Goal: Task Accomplishment & Management: Complete application form

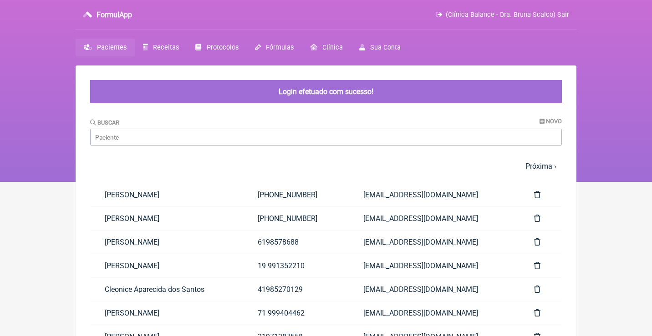
click at [167, 46] on span "Receitas" at bounding box center [166, 48] width 26 height 8
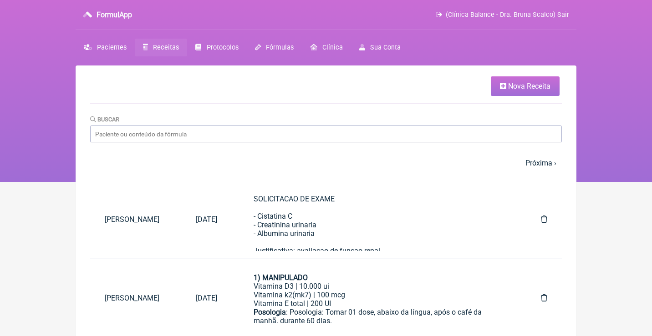
click at [534, 87] on span "Nova Receita" at bounding box center [529, 86] width 42 height 9
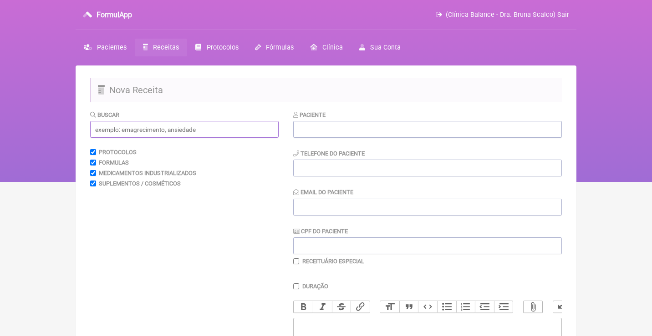
click at [238, 127] on input "text" at bounding box center [184, 129] width 189 height 17
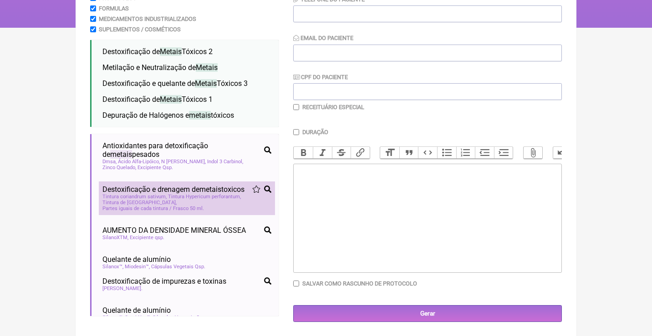
scroll to position [154, 0]
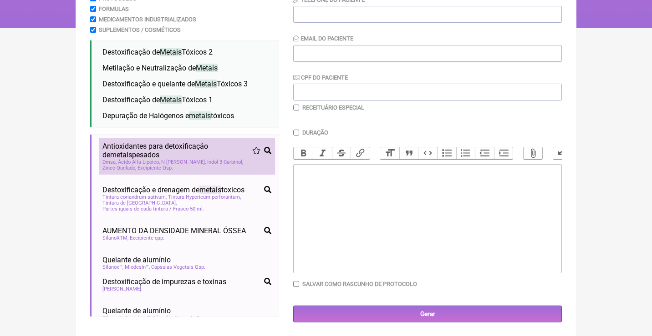
type input "METAIS"
click at [180, 152] on span "Antioxidantes para detoxificação de metais pesados" at bounding box center [177, 150] width 150 height 17
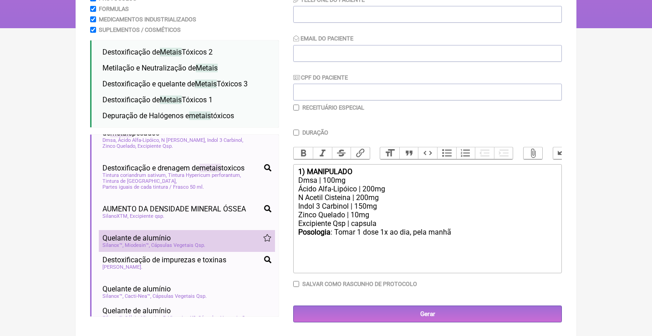
scroll to position [23, 0]
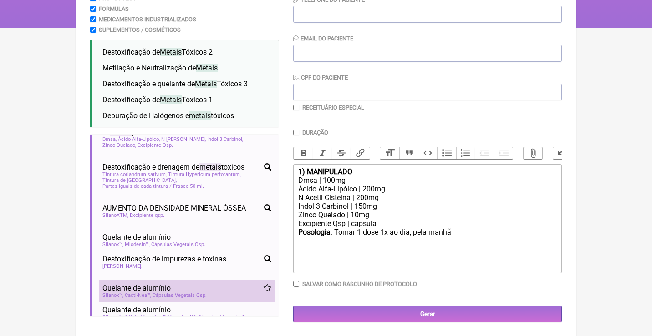
click at [179, 288] on li "Quelante de alumínio osteoporose osteopenia destoxificação metais pesados detox…" at bounding box center [187, 291] width 176 height 22
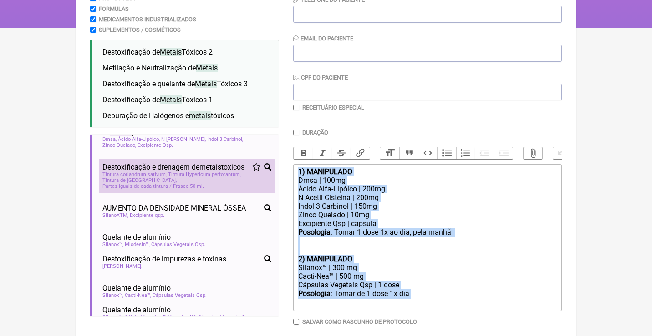
drag, startPoint x: 434, startPoint y: 288, endPoint x: 274, endPoint y: 158, distance: 206.2
click at [274, 158] on form "Buscar METAIS Protocolos Formulas Medicamentos Industrializados Suplementos / C…" at bounding box center [326, 158] width 472 height 404
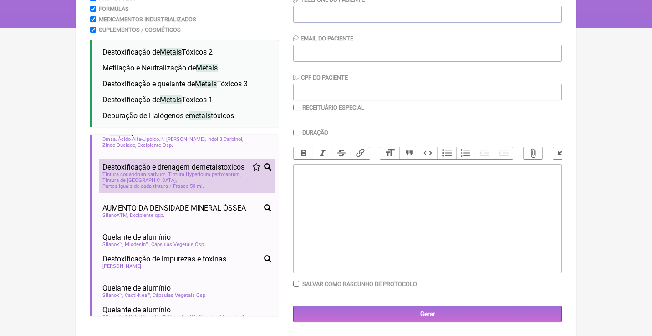
type trix-editor "<div><br><br></div>"
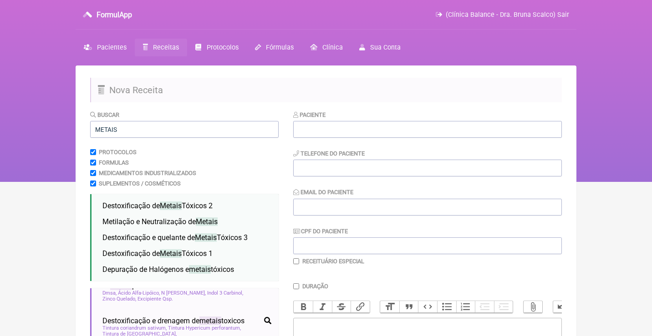
scroll to position [0, 0]
paste input "dgsilva@uol.com.br"
type input "dgsilva@uol.com.br"
type input "Denize Golvea Da Silva"
paste input "(11) 99901-7420"
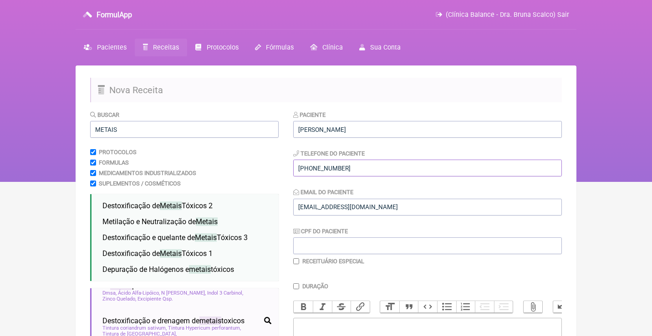
type input "(11) 99901-7420"
click at [309, 252] on input "CPF do Paciente" at bounding box center [427, 246] width 269 height 17
paste input "089.360.408-98"
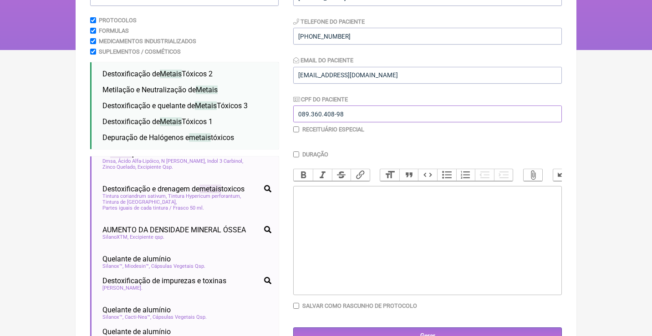
scroll to position [132, 0]
type input "089.360.408-98"
click at [323, 210] on trix-editor at bounding box center [427, 240] width 269 height 109
type trix-editor "<div>Uso Oral por 60 dias<br><br>1)&nbsp;</div>"
click at [314, 214] on trix-editor "Uso Oral por 60 dias 1)" at bounding box center [427, 240] width 269 height 109
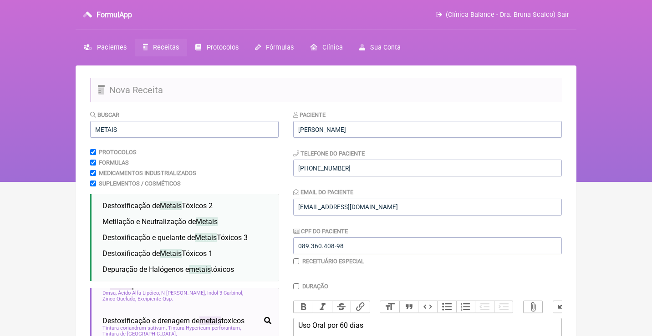
scroll to position [0, 0]
drag, startPoint x: 139, startPoint y: 136, endPoint x: 75, endPoint y: 128, distance: 64.7
click at [75, 128] on div "FormulApp (Clínica Balance - Dra. Bruna Scalco) Sair Pacientes Receitas Protoco…" at bounding box center [326, 91] width 652 height 182
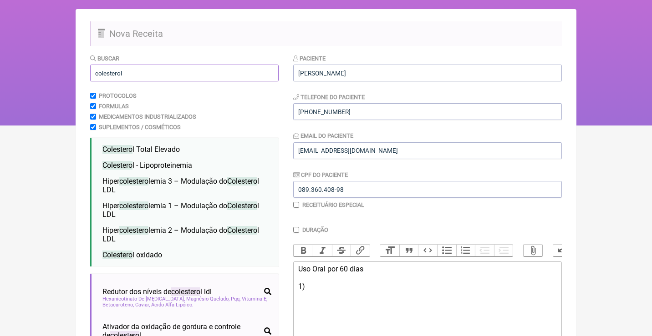
scroll to position [76, 0]
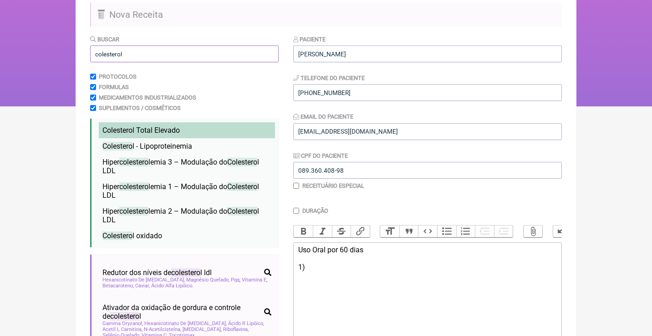
type input "colesterol"
click at [108, 136] on li "Colestero l Total Elevado ldl colestero l tgl" at bounding box center [187, 130] width 176 height 16
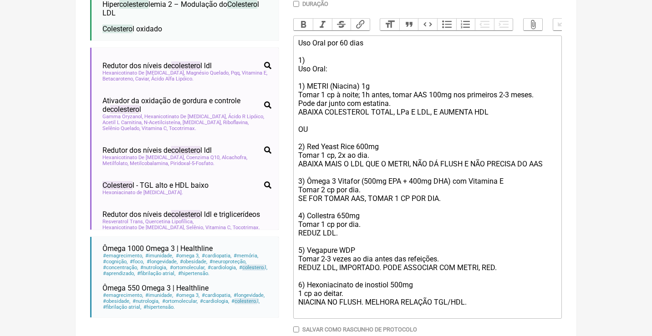
scroll to position [292, 0]
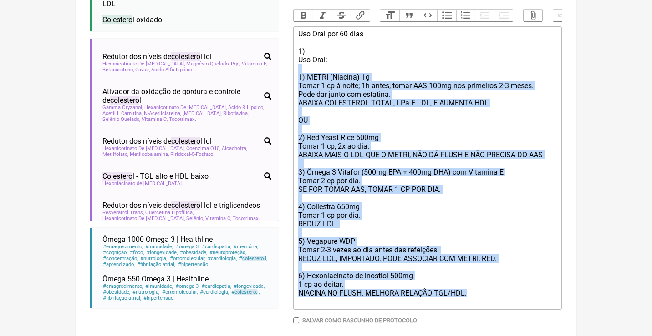
drag, startPoint x: 495, startPoint y: 281, endPoint x: 300, endPoint y: 64, distance: 291.8
click at [300, 64] on div "Uso Oral: 1) METRI (Niacina) 1g Tomar 1 cp à noite; 1h antes, tomar AAS 100mg n…" at bounding box center [427, 181] width 259 height 251
drag, startPoint x: 297, startPoint y: 60, endPoint x: 529, endPoint y: 311, distance: 341.9
click at [529, 311] on div "Duração Duração de 30 dias Bold Italic Strikethrough Link Heading Quote Code Bu…" at bounding box center [427, 161] width 269 height 340
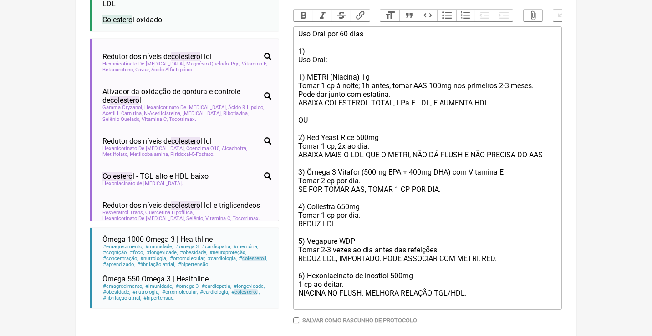
scroll to position [280, 0]
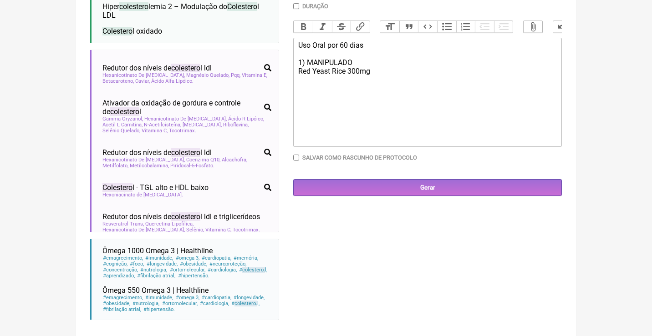
type trix-editor "<div>Uso Oral por 60 dias<br><br>1) MANIPULADO<br>Red Yeast Rice 300mg<br><br><…"
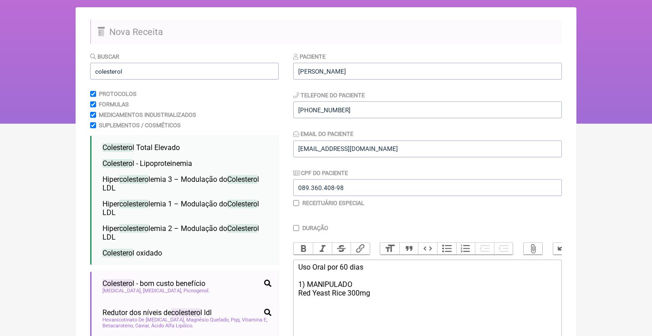
scroll to position [55, 0]
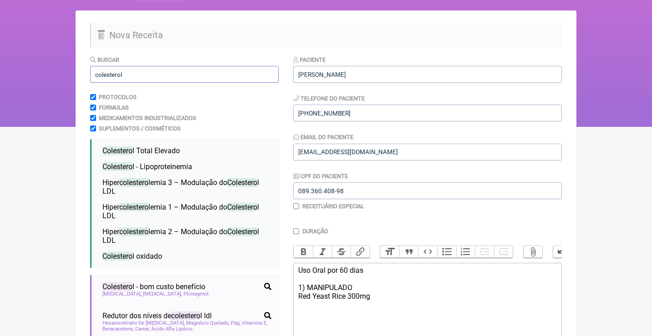
drag, startPoint x: 147, startPoint y: 76, endPoint x: 49, endPoint y: 71, distance: 98.5
click at [49, 74] on div "FormulApp (Clínica Balance - Dra. Bruna Scalco) Sair Pacientes Receitas Protoco…" at bounding box center [326, 36] width 652 height 182
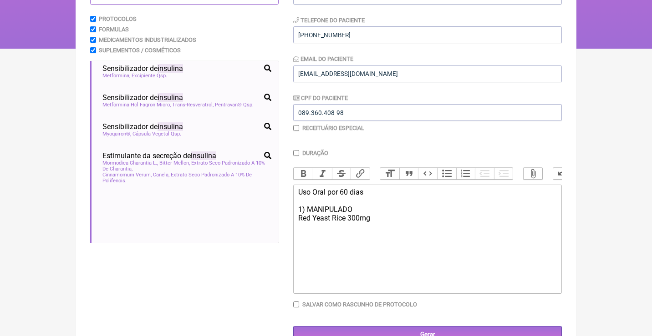
scroll to position [198, 0]
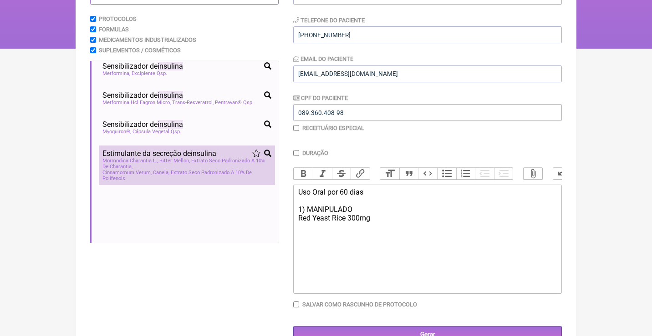
type input "insulina"
click at [177, 161] on span "Mormodica Charantia L., Bitter Mellon, Extrato Seco Padronizado A 10% De Charan…" at bounding box center [186, 164] width 169 height 12
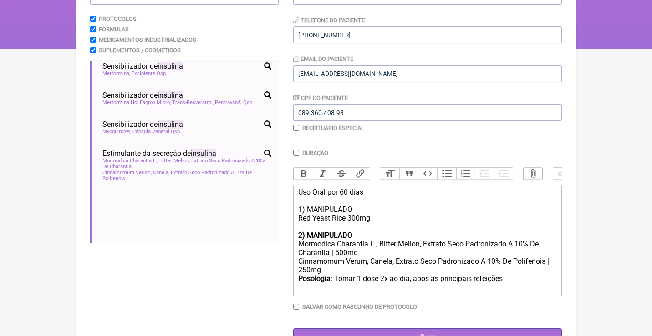
click at [341, 250] on div "Mormodica Charantia L., Bitter Mellon, Extrato Seco Padronizado A 10% De Charan…" at bounding box center [427, 248] width 259 height 17
click at [301, 264] on div "Cinnamomum Verum, Canela, Extrato Seco Padronizado A 10% De Polifenois | 250mg" at bounding box center [427, 265] width 259 height 17
drag, startPoint x: 363, startPoint y: 235, endPoint x: 281, endPoint y: 233, distance: 82.4
click at [281, 234] on form "Buscar insulina Protocolos Formulas Medicamentos Industrializados Suplementos /…" at bounding box center [326, 161] width 472 height 369
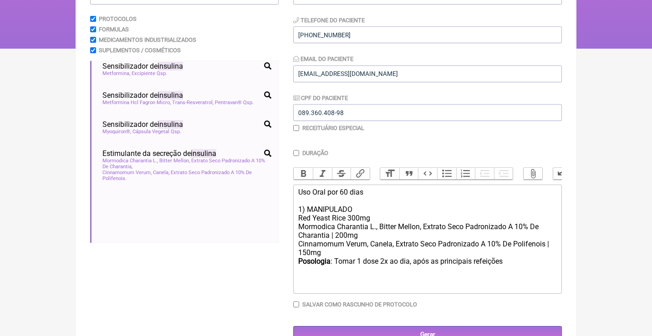
click at [367, 210] on div "Uso Oral por 60 dias 1) MANIPULADO Red Yeast Rice 300mg" at bounding box center [427, 205] width 259 height 35
click at [392, 219] on div "Uso Oral por 60 dias 1) MANIPULADO (colesterol / insulina) Red Yeast Rice 300mg" at bounding box center [427, 205] width 259 height 35
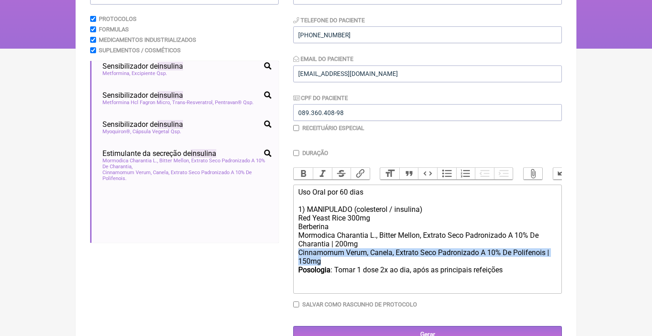
drag, startPoint x: 333, startPoint y: 258, endPoint x: 289, endPoint y: 249, distance: 44.7
click at [289, 249] on form "Buscar insulina Protocolos Formulas Medicamentos Industrializados Suplementos /…" at bounding box center [326, 160] width 472 height 367
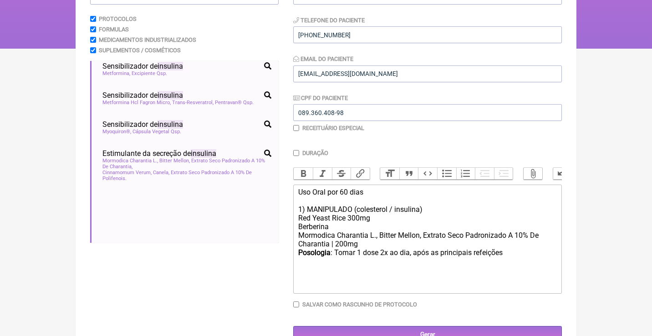
click at [337, 224] on div "Uso Oral por 60 dias 1) MANIPULADO (colesterol / insulina) Red Yeast Rice 300mg…" at bounding box center [427, 209] width 259 height 43
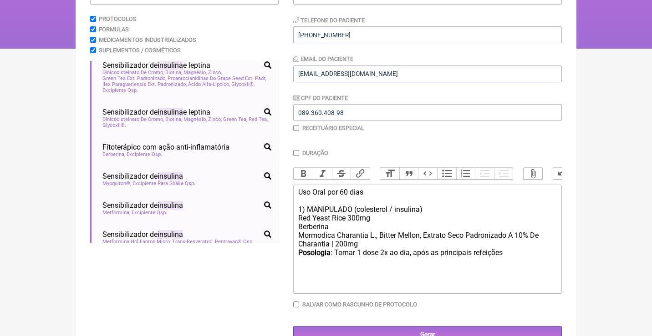
scroll to position [59, 0]
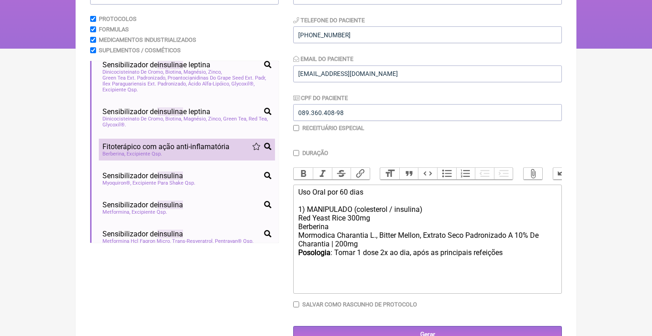
click at [183, 150] on span "Fitoterápico com ação anti-inflamatória" at bounding box center [165, 147] width 127 height 9
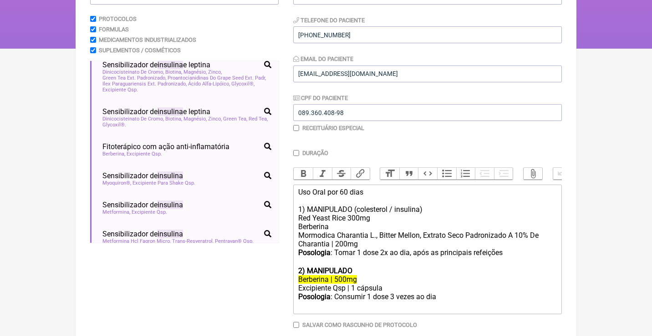
click at [335, 225] on div "Uso Oral por 60 dias 1) MANIPULADO (colesterol / insulina) Red Yeast Rice 300mg…" at bounding box center [427, 209] width 259 height 43
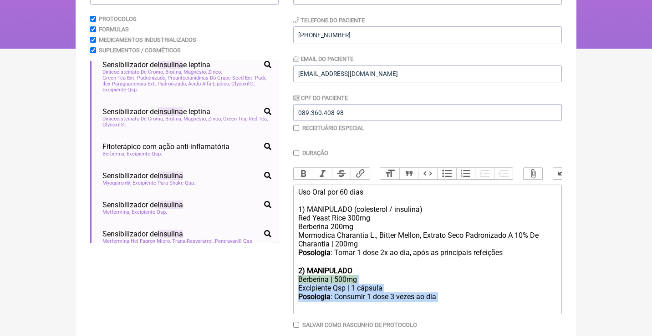
drag, startPoint x: 483, startPoint y: 289, endPoint x: 293, endPoint y: 275, distance: 190.3
click at [294, 276] on trix-editor "Uso Oral por 60 dias 1) MANIPULADO (colesterol / insulina) Red Yeast Rice 300mg…" at bounding box center [427, 250] width 269 height 130
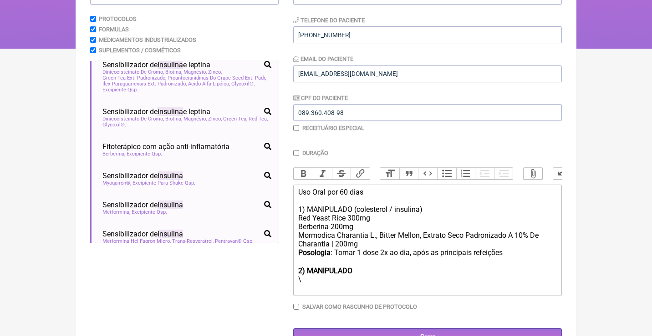
type trix-editor "<div>Uso Oral por 60 dias<br><br>1) MANIPULADO (colesterol / insulina)<br>Red Y…"
click at [339, 208] on div "Uso Oral por 60 dias 1) MANIPULADO (colesterol / insulina) Red Yeast Rice 300mg…" at bounding box center [427, 209] width 259 height 43
click at [306, 173] on button "Bold" at bounding box center [303, 174] width 19 height 12
click at [299, 279] on div at bounding box center [427, 283] width 259 height 17
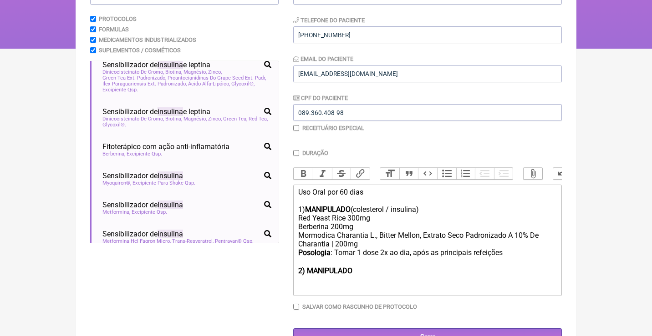
click at [300, 275] on div at bounding box center [427, 283] width 259 height 17
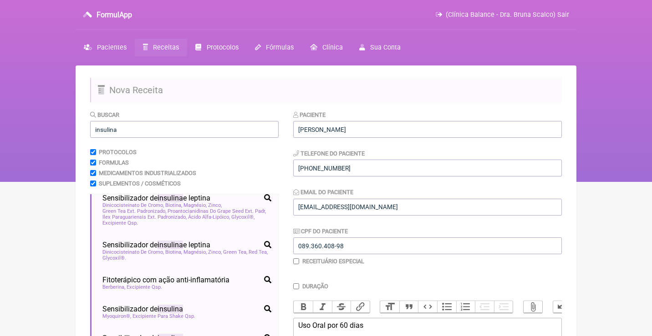
scroll to position [0, 0]
drag, startPoint x: 129, startPoint y: 131, endPoint x: 71, endPoint y: 129, distance: 58.3
click at [71, 129] on div "FormulApp (Clínica Balance - Dra. Bruna Scalco) Sair Pacientes Receitas Protoco…" at bounding box center [326, 91] width 652 height 182
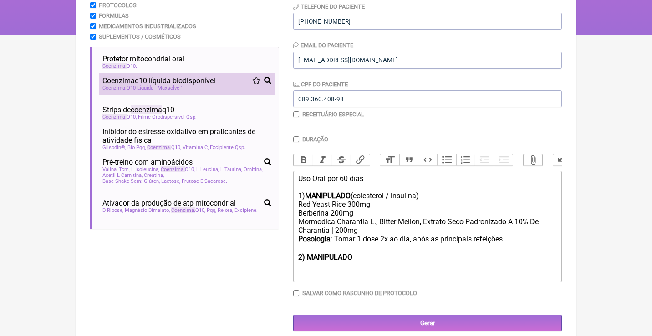
type input "coenzima"
click at [176, 89] on span "Coenzima Q10 Líquida - Maxsolve™" at bounding box center [143, 88] width 82 height 6
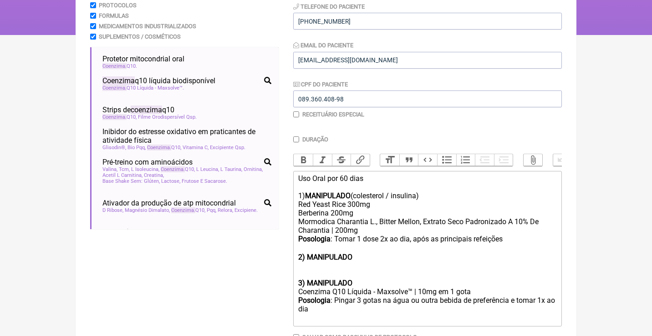
click at [307, 279] on strong "3) MANIPULADO" at bounding box center [325, 283] width 54 height 9
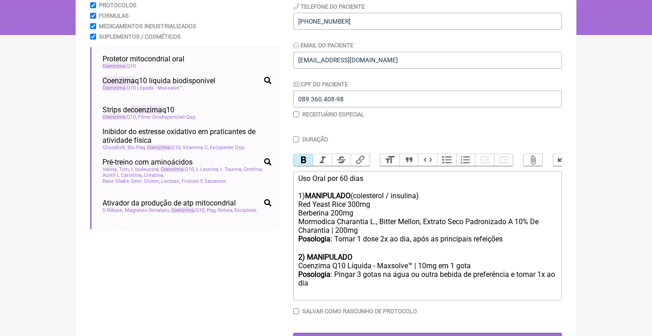
click at [330, 280] on div "Posologia : Pingar 3 gotas na água ou outra bebida de preferência e tomar 1x ao…" at bounding box center [427, 283] width 259 height 27
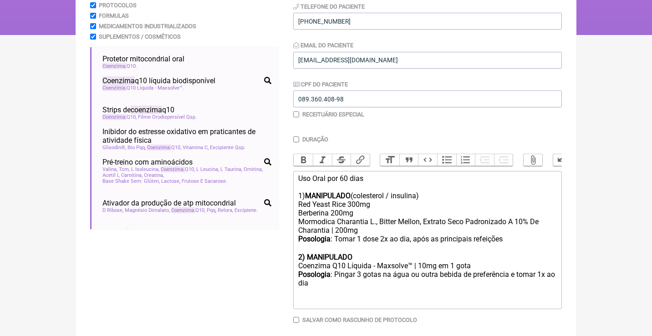
click at [336, 273] on div "Posologia : Pingar 3 gotas na água ou outra bebida de preferência e tomar 1x ao…" at bounding box center [427, 288] width 259 height 36
click at [311, 277] on div "Posologia : Pingar 3 gotas na água ou outra bebida de preferência e tomar 1x ao…" at bounding box center [427, 288] width 259 height 36
click at [341, 280] on div "Posologia : Pingar 3 gotas na água ou outra bebida de preferência e tomar 1x ㅤp…" at bounding box center [427, 288] width 259 height 36
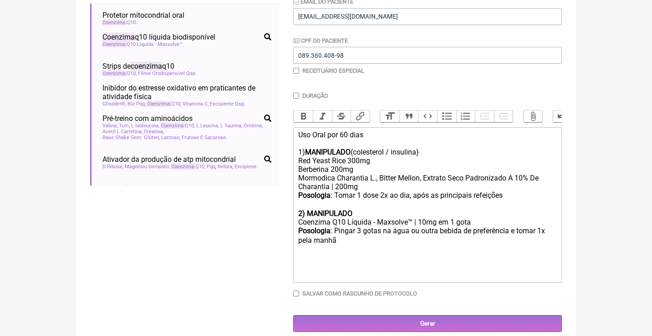
scroll to position [183, 0]
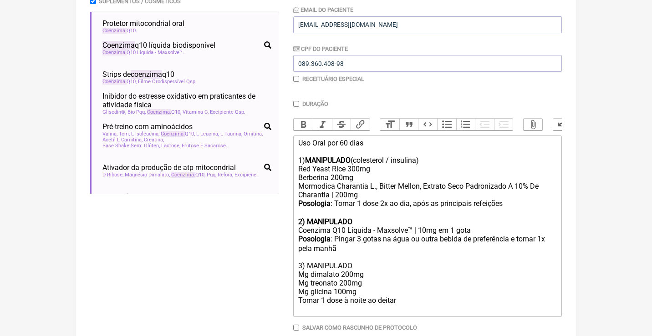
click at [343, 256] on div "Posologia : Pingar 3 gotas na água ou outra bebida de preferência e tomar 1x ㅤp…" at bounding box center [427, 274] width 259 height 79
click at [302, 129] on button "Bold" at bounding box center [303, 125] width 19 height 12
drag, startPoint x: 335, startPoint y: 231, endPoint x: 280, endPoint y: 230, distance: 54.6
click at [280, 230] on form "Buscar coenzima Protocolos Formulas Medicamentos Industrializados Suplementos /…" at bounding box center [326, 147] width 472 height 439
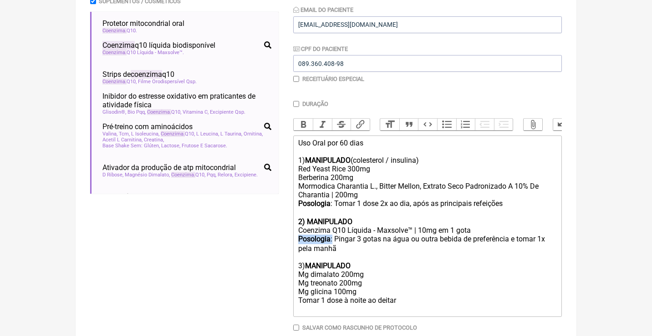
copy div "Posologia :"
click at [298, 288] on div "Posologia : Pingar 3 gotas na água ou outra bebida de preferência e tomar 1x ㅤp…" at bounding box center [427, 274] width 259 height 79
paste trix-editor "<strong>Posologia</strong>:"
click at [438, 292] on div "Posologia : Pingar 3 gotas na água ou outra bebida de preferência e tomar 1x ㅤp…" at bounding box center [427, 274] width 259 height 79
type trix-editor "<div>Uso Oral por 60 dias<br><br>1) <strong>MANIPULADO</strong> (colesterol / i…"
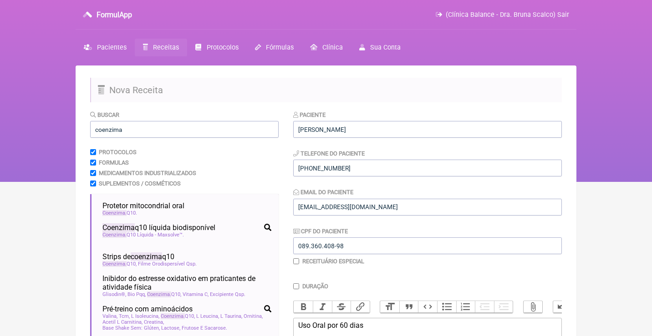
scroll to position [0, 0]
drag, startPoint x: 130, startPoint y: 133, endPoint x: 56, endPoint y: 127, distance: 74.5
click at [58, 130] on div "FormulApp (Clínica Balance - Dra. Bruna Scalco) Sair Pacientes Receitas Protoco…" at bounding box center [326, 91] width 652 height 182
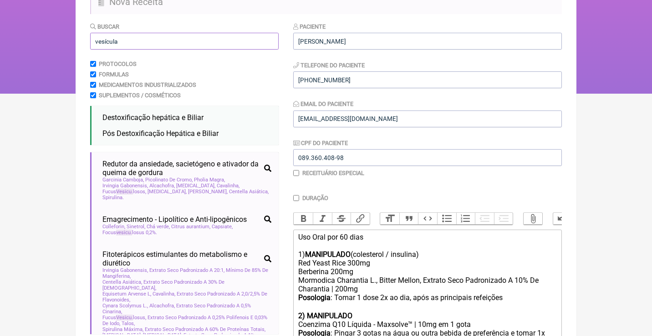
scroll to position [38, 0]
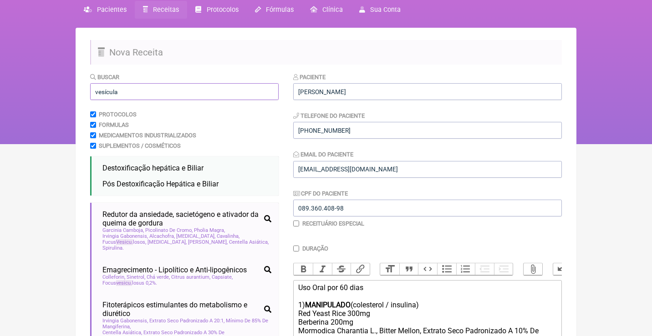
drag, startPoint x: 132, startPoint y: 92, endPoint x: 80, endPoint y: 85, distance: 51.8
click at [82, 90] on main "Nova Receita Buscar vesícula Protocolos Formulas Medicamentos Industrializados …" at bounding box center [326, 285] width 501 height 515
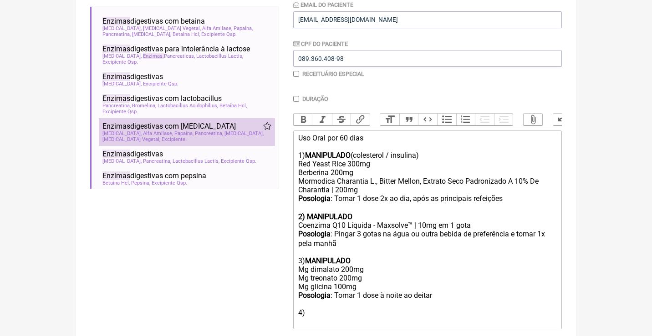
scroll to position [34, 0]
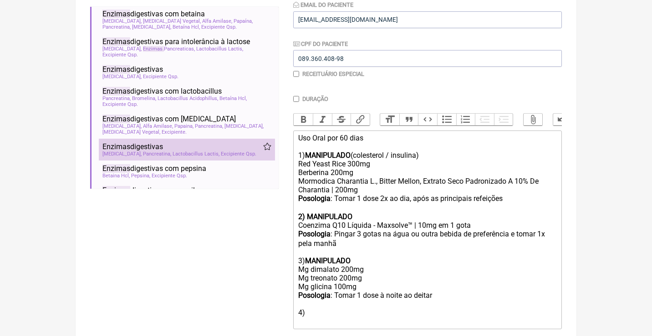
type input "enzimas"
click at [196, 151] on span "Lactobacillus Lactis" at bounding box center [196, 154] width 47 height 6
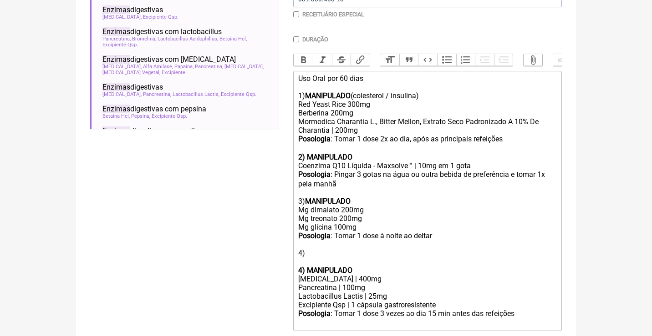
scroll to position [248, 0]
click at [307, 265] on strong "4) MANIPULADO" at bounding box center [325, 269] width 54 height 9
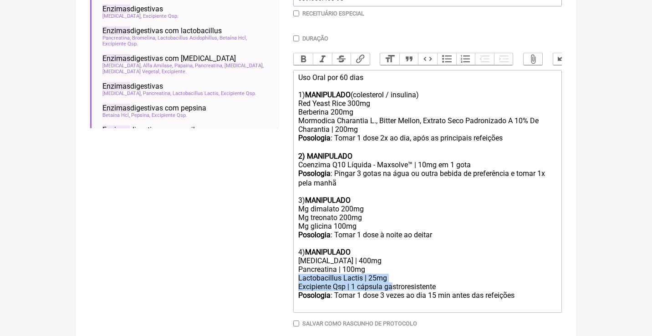
drag, startPoint x: 394, startPoint y: 269, endPoint x: 290, endPoint y: 266, distance: 104.3
click at [290, 267] on form "Buscar enzimas Protocolos Formulas Medicamentos Industrializados Suplementos / …" at bounding box center [326, 112] width 472 height 500
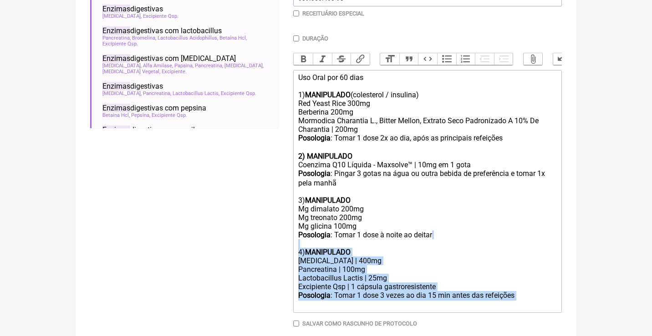
drag, startPoint x: 545, startPoint y: 283, endPoint x: 306, endPoint y: 235, distance: 243.7
click at [306, 235] on trix-editor "Uso Oral por 60 dias 1) MANIPULADO (colesterol / insulina) Red Yeast Rice 300mg…" at bounding box center [427, 191] width 269 height 243
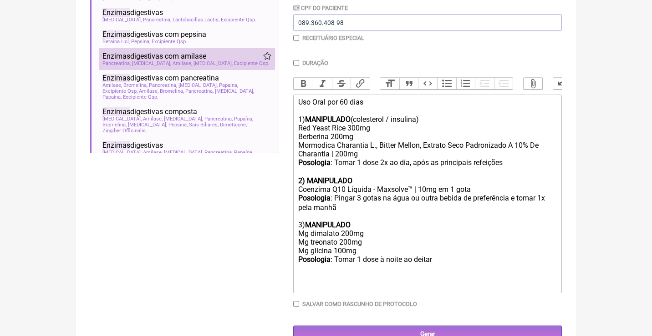
scroll to position [138, 0]
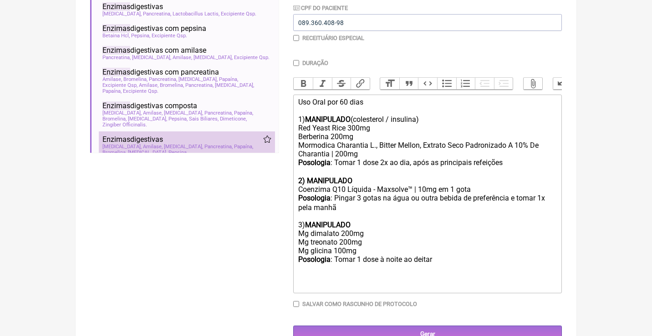
click at [215, 135] on div "Enzimas digestivas" at bounding box center [186, 139] width 169 height 9
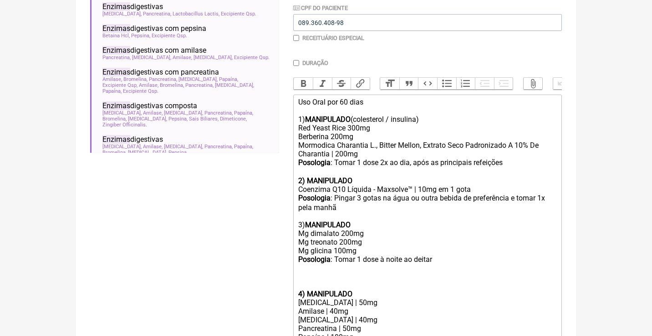
click at [300, 275] on div "Posologia : Pingar 3 gotas na água ou outra bebida de preferência e tomar 1x ㅤp…" at bounding box center [427, 242] width 259 height 96
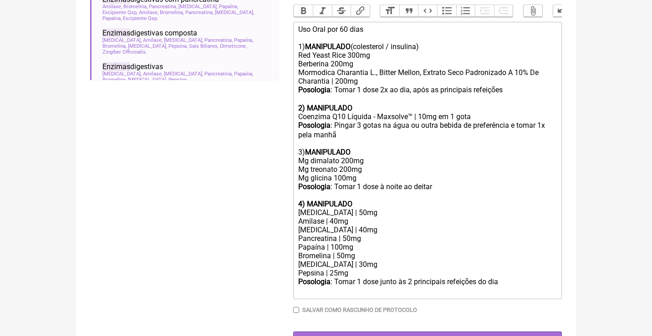
scroll to position [297, 0]
click at [500, 277] on div "Posologia : Tomar 1 dose junto às 2 principais refeições do dia ㅤ" at bounding box center [427, 286] width 259 height 18
click at [363, 145] on div "Posologia : Pingar 3 gotas na água ou outra bebida de preferência e tomar 1x ㅤp…" at bounding box center [427, 164] width 259 height 87
drag, startPoint x: 389, startPoint y: 140, endPoint x: 357, endPoint y: 138, distance: 32.4
click at [357, 139] on div "Posologia : Pingar 3 gotas na água ou outra bebida de preferência e tomar 1x ㅤp…" at bounding box center [427, 164] width 259 height 87
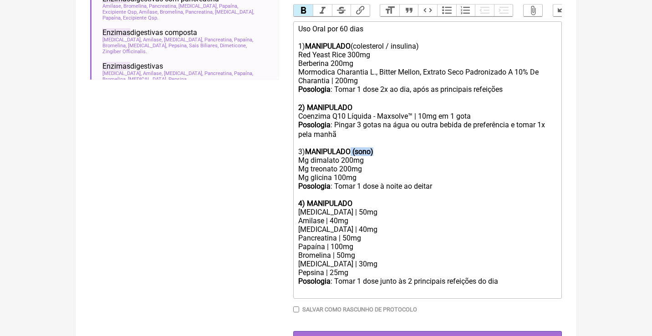
click at [306, 10] on button "Bold" at bounding box center [303, 11] width 19 height 12
click at [363, 103] on div "2) MANIPULADO" at bounding box center [427, 107] width 259 height 9
drag, startPoint x: 397, startPoint y: 102, endPoint x: 358, endPoint y: 102, distance: 38.2
click at [360, 103] on div "2) MANIPULADO (energia)" at bounding box center [427, 107] width 259 height 9
click at [303, 14] on button "Bold" at bounding box center [303, 11] width 19 height 12
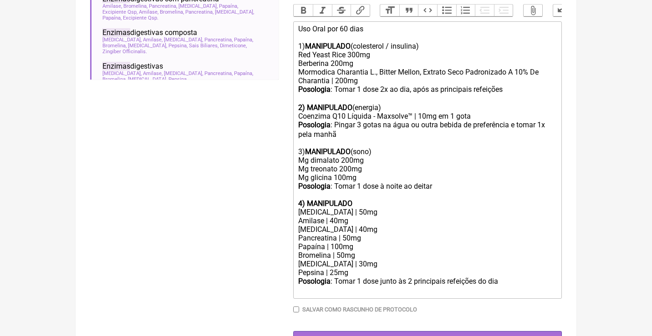
click at [363, 194] on div "Posologia : Pingar 3 gotas na água ou outra bebida de preferência e tomar 1x ㅤp…" at bounding box center [427, 164] width 259 height 87
drag, startPoint x: 474, startPoint y: 193, endPoint x: 360, endPoint y: 190, distance: 113.9
click at [360, 191] on div "Posologia : Pingar 3 gotas na água ou outra bebida de preferência e tomar 1x ㅤp…" at bounding box center [427, 164] width 259 height 87
click at [299, 5] on button "Bold" at bounding box center [303, 11] width 19 height 12
click at [511, 277] on div "Posologia : Tomar 1 dose junto às 2 principais refeições do dia ㅤ" at bounding box center [427, 286] width 259 height 18
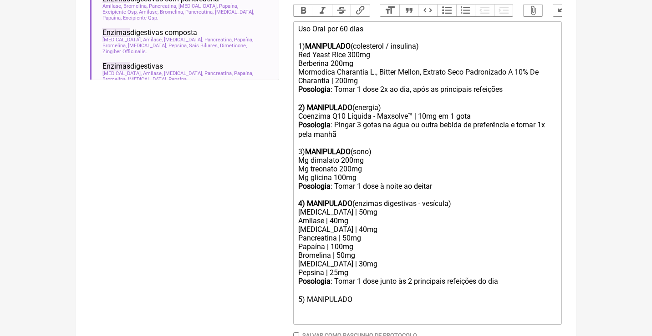
click at [326, 287] on div "Posologia : Tomar 1 dose junto às 2 principais refeições do dia ㅤ 5) MANIPULADO" at bounding box center [427, 299] width 259 height 44
click at [326, 285] on div "Posologia : Tomar 1 dose junto às 2 principais refeições do dia ㅤ 5) MANIPULADO" at bounding box center [427, 299] width 259 height 44
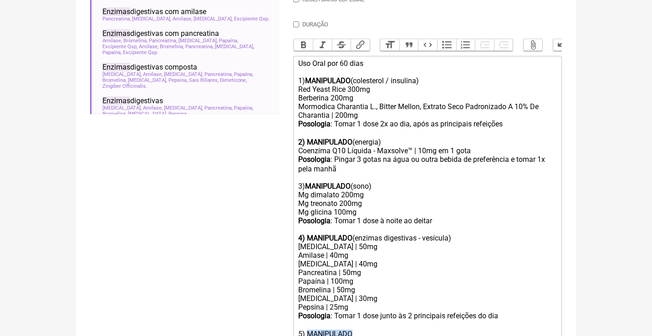
scroll to position [259, 0]
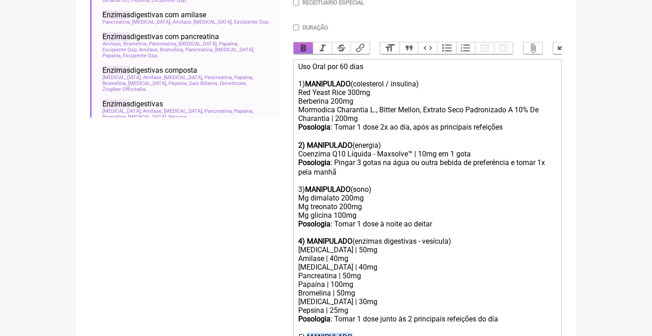
click at [304, 43] on button "Bold" at bounding box center [303, 48] width 19 height 12
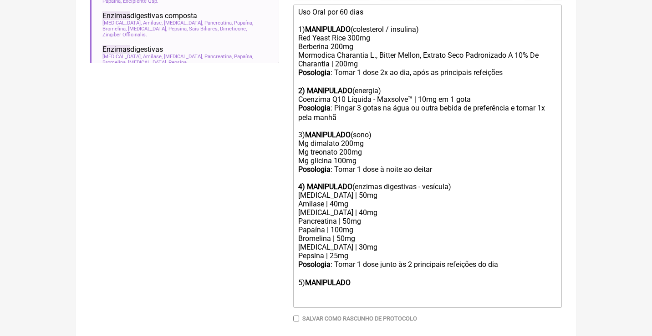
scroll to position [324, 0]
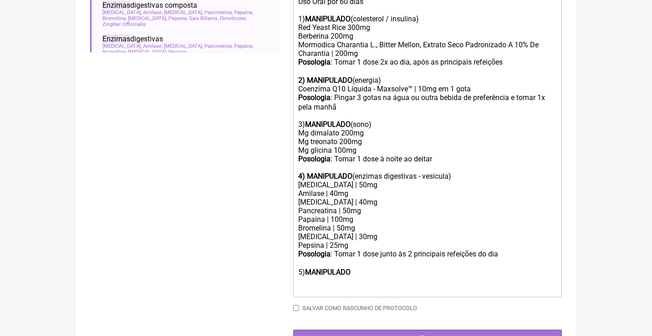
click at [377, 253] on div "Posologia : Tomar 1 dose junto às 2 principais refeições do dia ㅤ 5) MANIPULADO" at bounding box center [427, 272] width 259 height 44
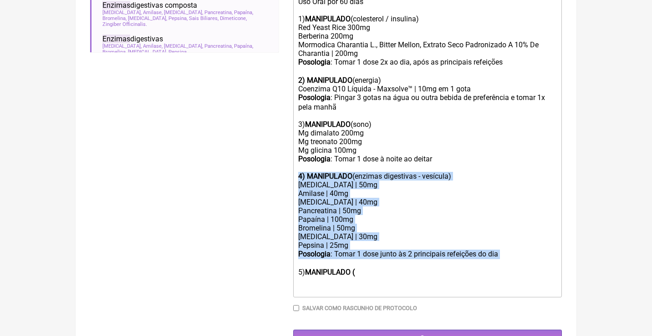
drag, startPoint x: 521, startPoint y: 237, endPoint x: 289, endPoint y: 163, distance: 243.7
click at [288, 166] on form "Buscar enzimas Protocolos Formulas Medicamentos Industrializados Suplementos / …" at bounding box center [326, 66] width 472 height 561
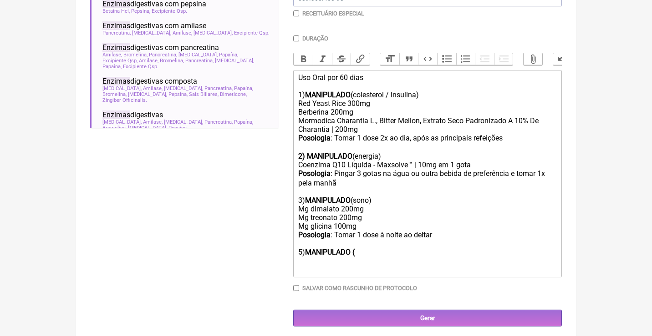
scroll to position [240, 0]
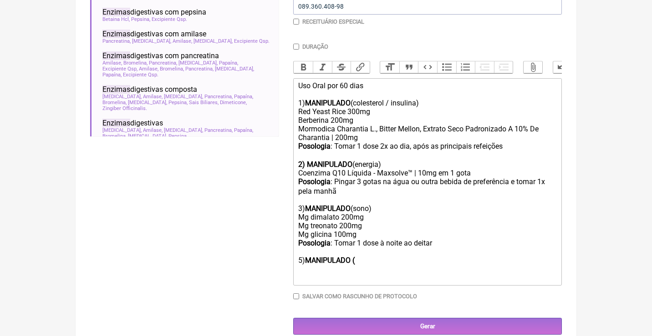
click at [301, 247] on div "Posologia : Pingar 3 gotas na água ou outra bebida de preferência e tomar 1x ㅤp…" at bounding box center [427, 230] width 259 height 105
click at [366, 251] on div "Posologia : Pingar 3 gotas na água ou outra bebida de preferência e tomar 1x ㅤp…" at bounding box center [427, 230] width 259 height 105
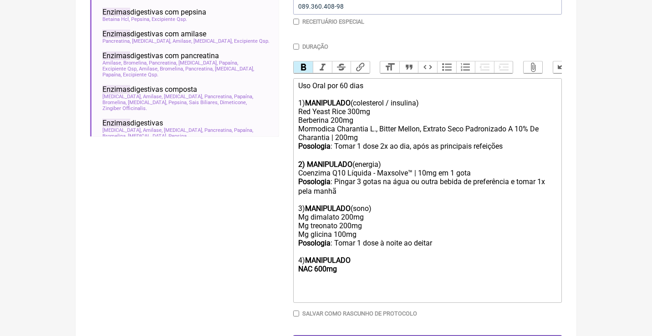
click at [356, 259] on div "Posologia : Pingar 3 gotas na água ou outra bebida de preferência e tomar 1x ㅤp…" at bounding box center [427, 239] width 259 height 122
click at [365, 248] on div "Posologia : Pingar 3 gotas na água ou outra bebida de preferência e tomar 1x ㅤp…" at bounding box center [427, 239] width 259 height 122
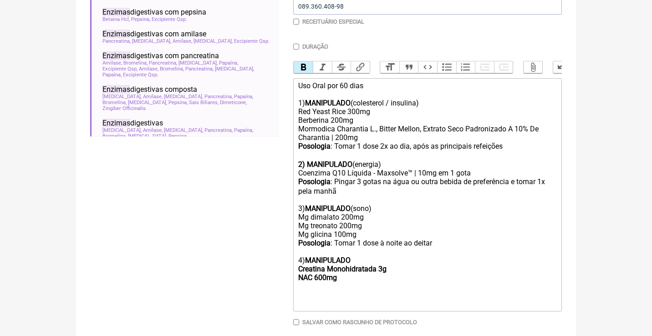
click at [356, 269] on div "Posologia : Pingar 3 gotas na água ou outra bebida de preferência e tomar 1x ㅤp…" at bounding box center [427, 243] width 259 height 131
type trix-editor "<div>Uso Oral por 60 dias<br><br>1) <strong>MANIPULADO</strong> (colesterol / i…"
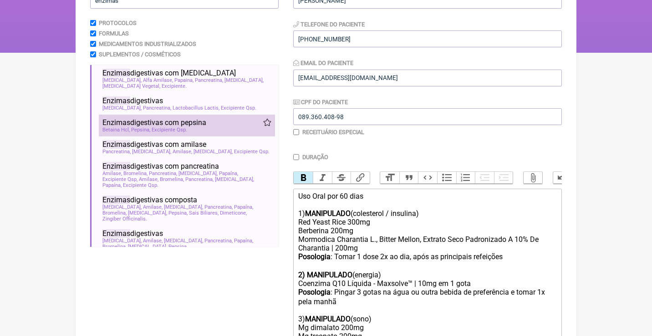
scroll to position [89, 0]
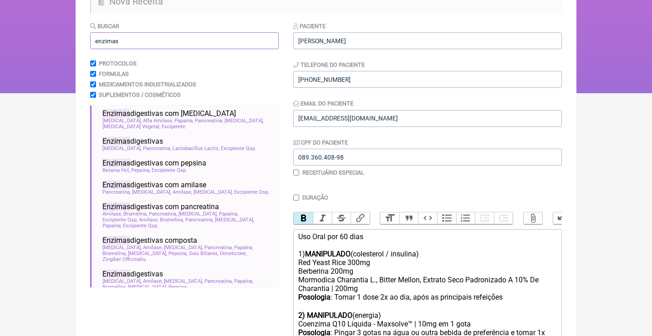
drag, startPoint x: 133, startPoint y: 41, endPoint x: 80, endPoint y: 39, distance: 52.9
click at [80, 39] on main "Nova Receita Buscar enzimas Protocolos Formulas Medicamentos Industrializados S…" at bounding box center [326, 256] width 501 height 559
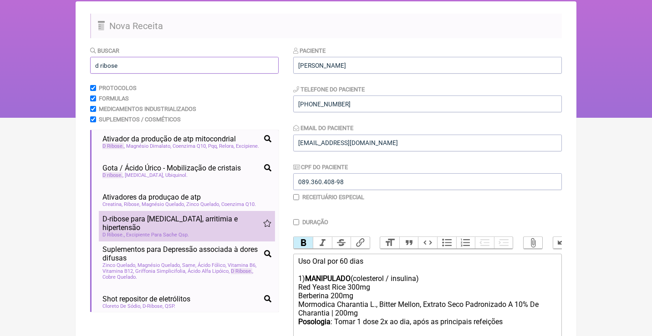
scroll to position [22, 0]
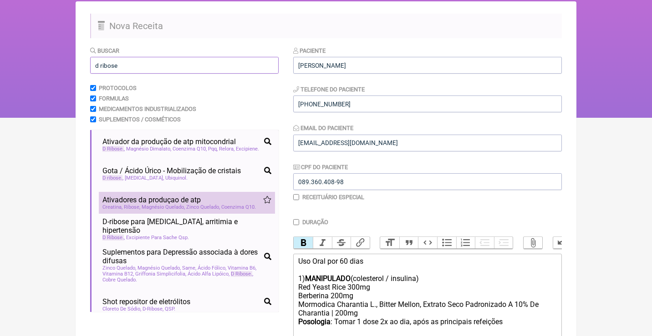
type input "d ribose"
click at [188, 201] on span "Ativadores da produçao de atp" at bounding box center [151, 200] width 98 height 9
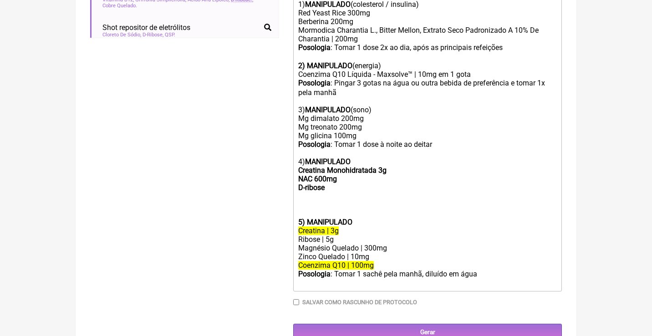
scroll to position [338, 0]
click at [343, 178] on div "Posologia : Pingar 3 gotas na água ou outra bebida de preferência e tomar 1x ㅤp…" at bounding box center [427, 148] width 259 height 139
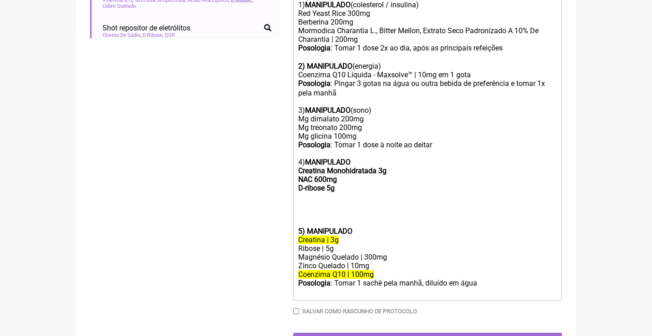
type trix-editor "<div>Uso Oral por 60 dias<br><br>1) <strong>MANIPULADO</strong> (colesterol / i…"
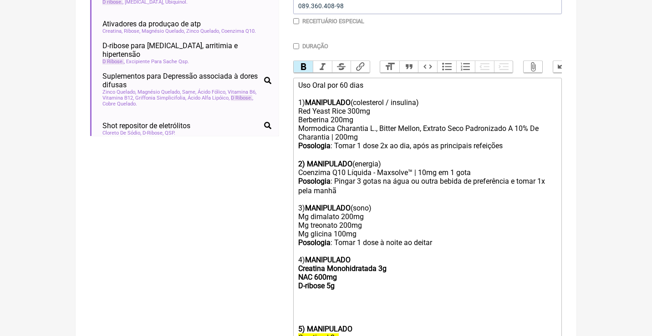
scroll to position [96, 0]
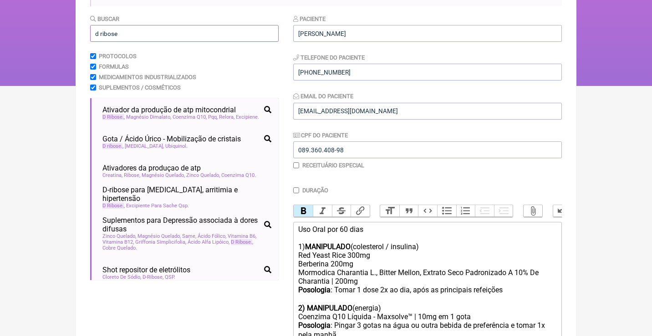
drag, startPoint x: 173, startPoint y: 33, endPoint x: 67, endPoint y: 29, distance: 105.3
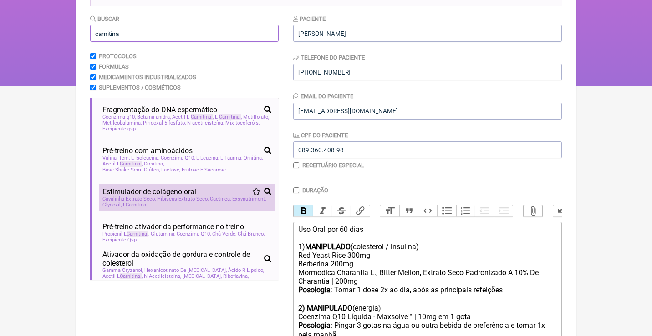
scroll to position [0, 0]
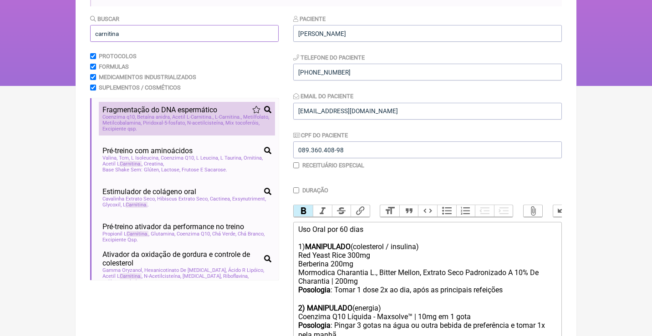
type input "carnitina"
click at [186, 120] on span "Piridoxal-5-fosfato" at bounding box center [164, 123] width 43 height 6
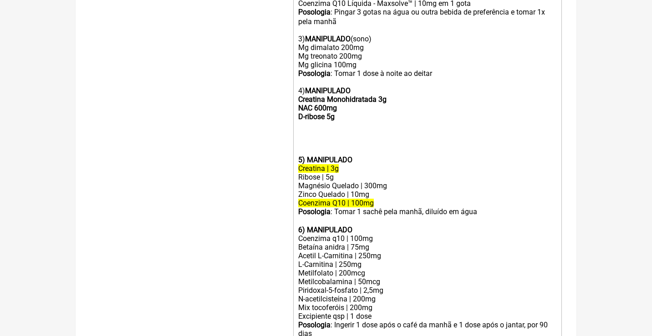
scroll to position [411, 0]
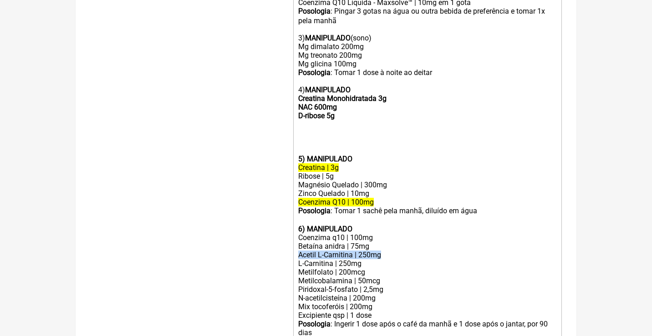
drag, startPoint x: 390, startPoint y: 235, endPoint x: 294, endPoint y: 230, distance: 96.7
click at [294, 231] on trix-editor "Uso Oral por 60 dias 1) MANIPULADO (colesterol / insulina) Red Yeast Rice 300mg…" at bounding box center [427, 129] width 269 height 443
click at [300, 113] on div "Posologia : Pingar 3 gotas na água ou outra bebida de preferência e tomar 1x ㅤp…" at bounding box center [427, 81] width 259 height 148
paste trix-editor "/strong>Acetil L-Carnitina | 250mg<strong><"
click at [361, 113] on div "Posologia : Pingar 3 gotas na água ou outra bebida de preferência e tomar 1x ㅤp…" at bounding box center [427, 81] width 259 height 148
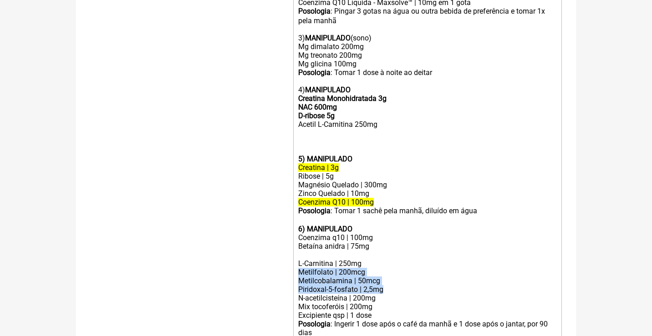
drag, startPoint x: 297, startPoint y: 250, endPoint x: 384, endPoint y: 268, distance: 89.2
click at [384, 268] on trix-editor "Uso Oral por 60 dias 1) MANIPULADO (colesterol / insulina) Red Yeast Rice 300mg…" at bounding box center [427, 129] width 269 height 443
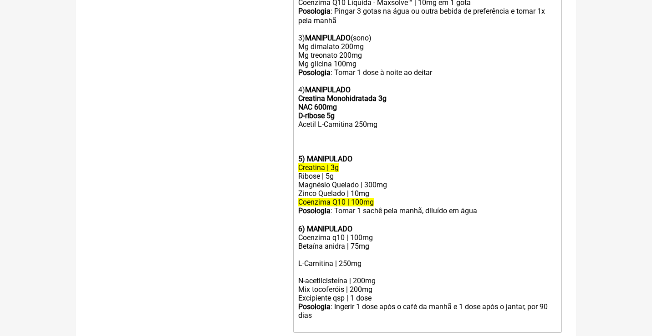
click at [300, 116] on div "Posologia : Pingar 3 gotas na água ou outra bebida de preferência e tomar 1x ㅤp…" at bounding box center [427, 81] width 259 height 148
paste trix-editor "Metilfolato | 200mcg</div><div>Metilcobalamina | 50mcg</div><div>Piridoxal-5-fo…"
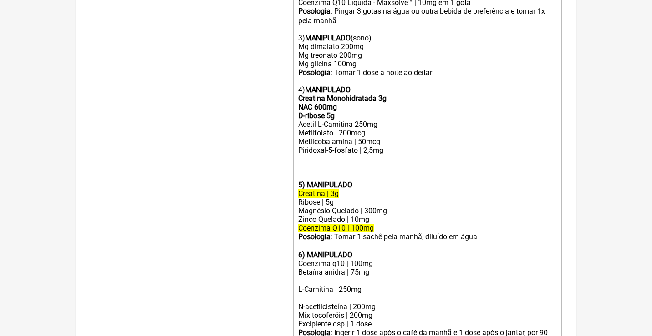
click at [316, 93] on strong "MANIPULADO Creatina Monohidratada 3g NAC 600mg D-ribose 5g" at bounding box center [342, 103] width 88 height 35
click at [387, 87] on strong "MANIPULADO Creatina Monohidratada 3g NAC 300mg D-ribose 5g" at bounding box center [342, 103] width 88 height 35
click at [324, 95] on strong "MANIPULADO Creatina Monohidratada 3g NAC 300mg D-ribose 5g" at bounding box center [342, 103] width 88 height 35
click at [400, 146] on div "Piridoxal-5-fosfato | 2,5mg" at bounding box center [427, 150] width 259 height 9
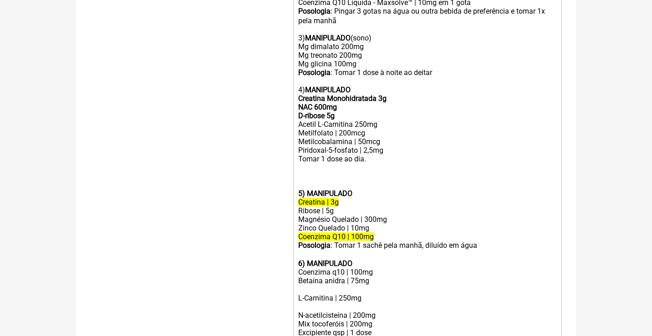
click at [295, 145] on trix-editor "Uso Oral por 60 dias 1) MANIPULADO (colesterol / insulina) Red Yeast Rice 300mg…" at bounding box center [427, 138] width 269 height 460
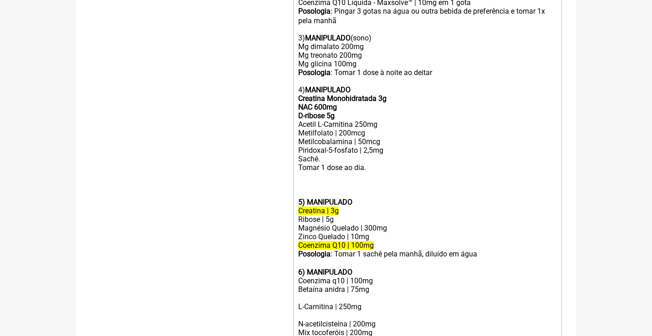
click at [295, 145] on trix-editor "Uso Oral por 60 dias 1) MANIPULADO (colesterol / insulina) Red Yeast Rice 300mg…" at bounding box center [427, 142] width 269 height 469
click at [364, 153] on div "Piridoxal-5-fosfato | 2,5mg QSP 1 Sachê. Tomar 1 dose ao dia." at bounding box center [427, 159] width 259 height 26
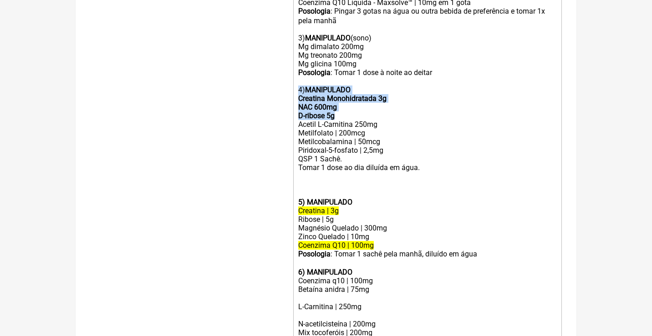
drag, startPoint x: 357, startPoint y: 102, endPoint x: 289, endPoint y: 81, distance: 71.1
click at [289, 81] on form "Buscar carnitina Protocolos Formulas Medicamentos Industrializados Suplementos …" at bounding box center [326, 62] width 472 height 726
click at [307, 102] on strong "MANIPULADO Creatina Monohidratada 3g NAC 600mg D-ribose 5g" at bounding box center [342, 103] width 88 height 35
drag, startPoint x: 349, startPoint y: 106, endPoint x: 290, endPoint y: 89, distance: 61.5
click at [290, 89] on form "Buscar carnitina Protocolos Formulas Medicamentos Industrializados Suplementos …" at bounding box center [326, 62] width 472 height 726
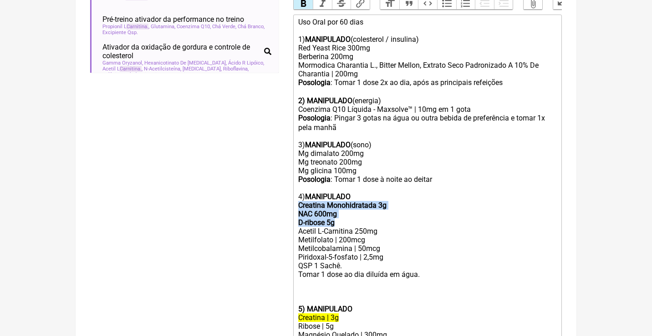
scroll to position [197, 0]
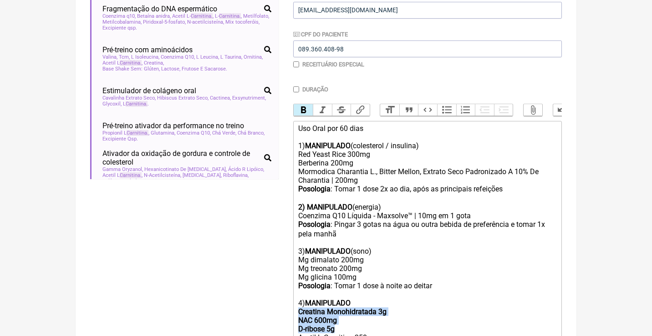
click at [299, 109] on button "Bold" at bounding box center [303, 110] width 19 height 12
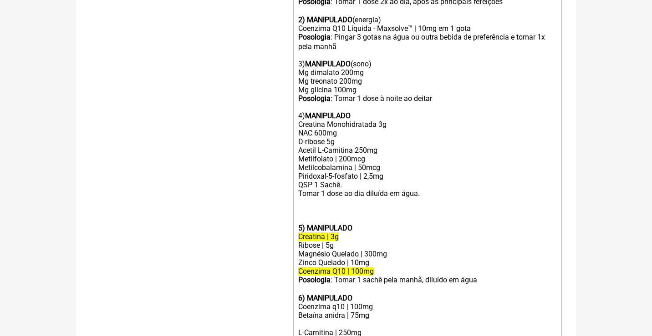
scroll to position [389, 0]
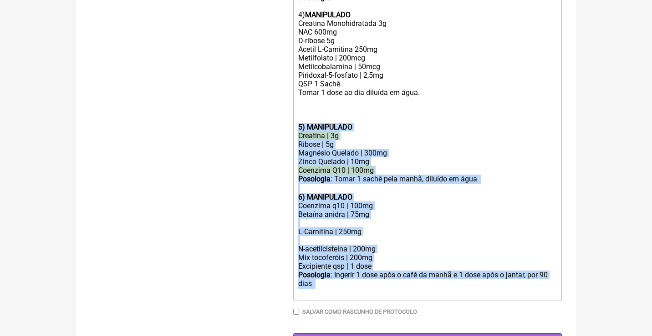
drag, startPoint x: 299, startPoint y: 204, endPoint x: 342, endPoint y: 365, distance: 167.4
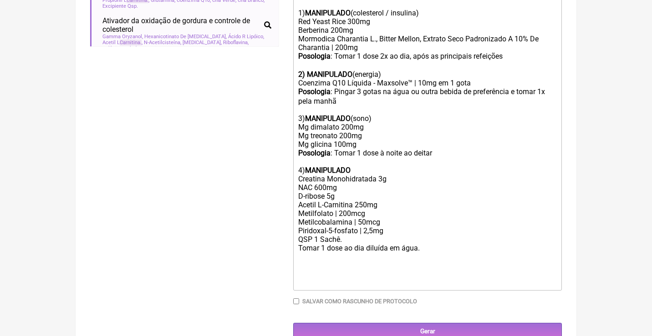
click at [395, 227] on div "Piridoxal-5-fosfato | 2,5mg QSP 1 Sachê. Tomar 1 dose ao dia diluída em água." at bounding box center [427, 240] width 259 height 26
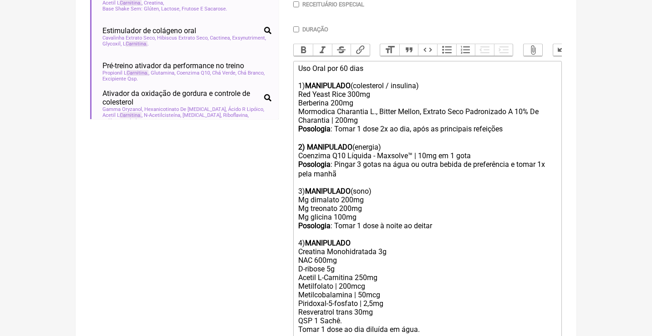
scroll to position [217, 0]
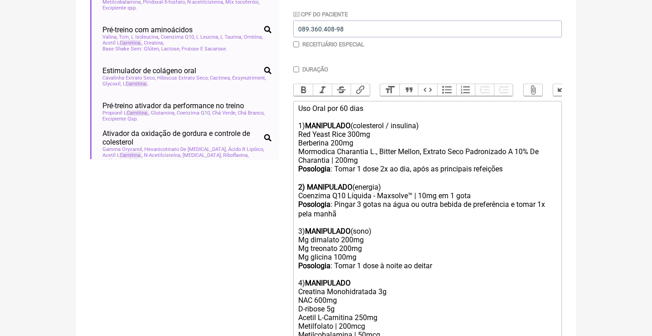
click at [382, 110] on div "Uso Oral por 60 dias 1) MANIPULADO (colesterol / insulina) Red Yeast Rice 300mg…" at bounding box center [427, 125] width 259 height 43
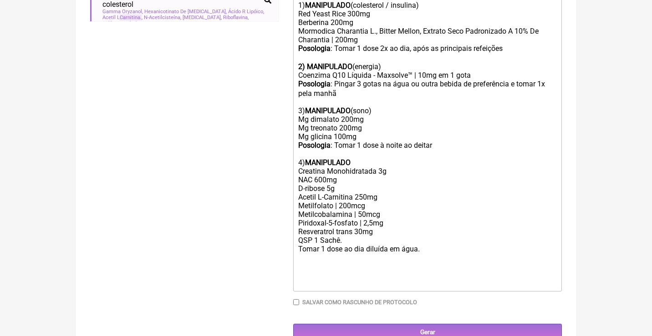
scroll to position [355, 0]
click at [352, 226] on div "Piridoxal-5-fosfato | 2,5mg Resveratrol trans 30mg QSP 1 Sachê. Tomar 1 dose ao…" at bounding box center [427, 236] width 259 height 35
click at [440, 233] on div "Piridoxal-5-fosfato | 2,5mg Resveratrol trans 30mg QSP 1 Sachê. Adoçar com esté…" at bounding box center [427, 236] width 259 height 35
drag, startPoint x: 336, startPoint y: 135, endPoint x: 267, endPoint y: 132, distance: 68.4
click at [267, 132] on form "Buscar carnitina Protocolos Formulas Medicamentos Industrializados Suplementos …" at bounding box center [326, 48] width 472 height 586
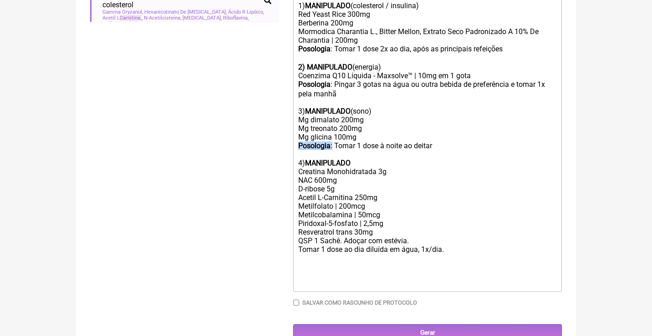
copy div "Posologia :"
click at [301, 254] on div at bounding box center [427, 267] width 259 height 26
click at [299, 230] on div "Piridoxal-5-fosfato | 2,5mg Resveratrol trans 30mg QSP 1 Sachê. Adoçar com esté…" at bounding box center [427, 236] width 259 height 35
paste trix-editor "<strong>Posologia</strong>:"
click at [496, 230] on div "Piridoxal-5-fosfato | 2,5mg Resveratrol trans 30mg QSP 1 Sachê. Adoçar com esté…" at bounding box center [427, 236] width 259 height 35
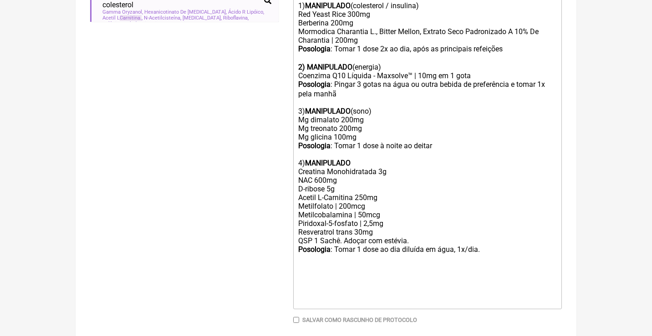
type trix-editor "<div>Uso Oral por 60 dias<br><br>Veículos clean label / vegetais<br><br>1) <str…"
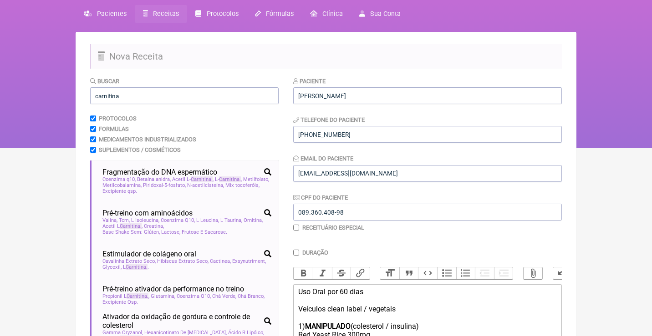
scroll to position [17, 0]
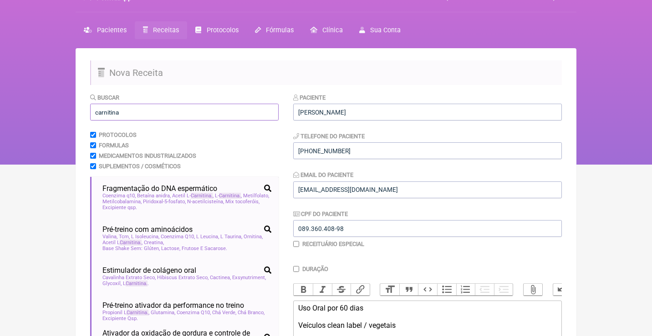
drag, startPoint x: 156, startPoint y: 110, endPoint x: 69, endPoint y: 106, distance: 87.1
click at [69, 106] on div "FormulApp (Clínica Balance - Dra. Bruna Scalco) Sair Pacientes Receitas Protoco…" at bounding box center [326, 74] width 652 height 182
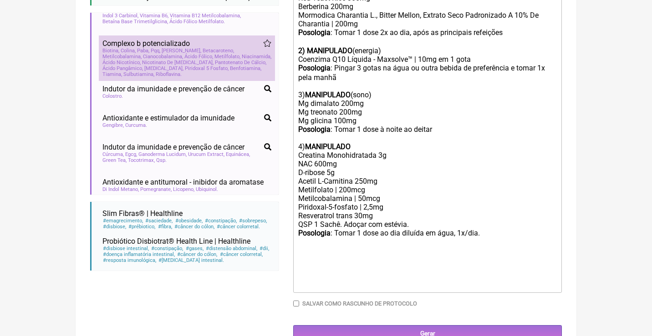
scroll to position [56, 0]
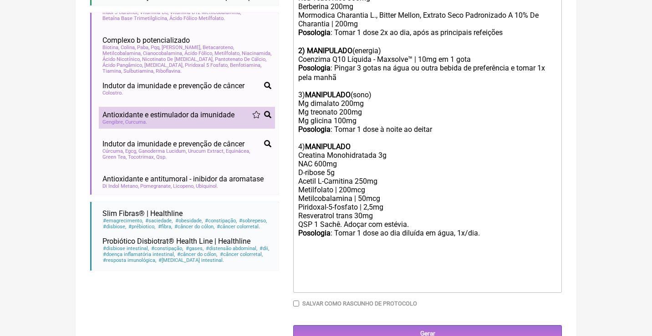
type input "cancer"
click at [207, 111] on span "Antioxidante e estimulador da imunidade" at bounding box center [168, 115] width 132 height 9
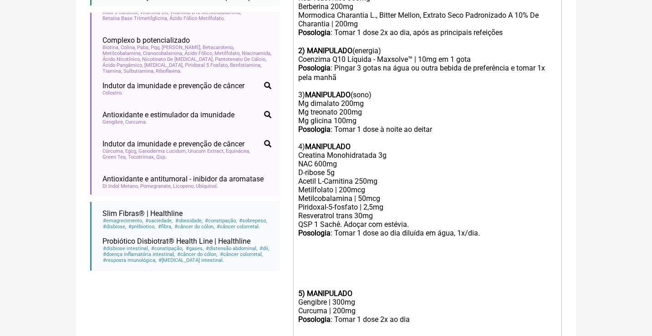
click at [296, 269] on trix-editor "Uso Oral por 60 dias Veículos clean label / vegetais 1) MANIPULADO (colesterol …" at bounding box center [427, 142] width 269 height 390
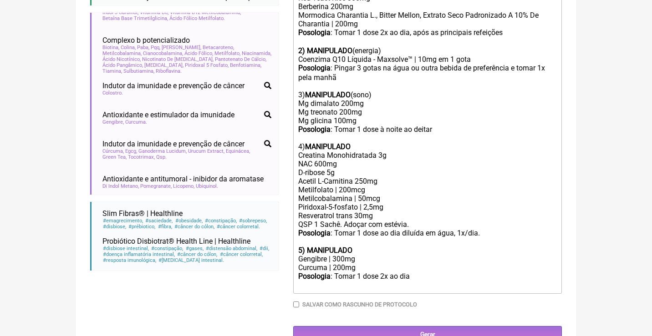
click at [327, 264] on div "Curcuma | 200mg" at bounding box center [427, 268] width 259 height 9
click at [391, 264] on div "Curcuma longa | 200mg" at bounding box center [427, 268] width 259 height 9
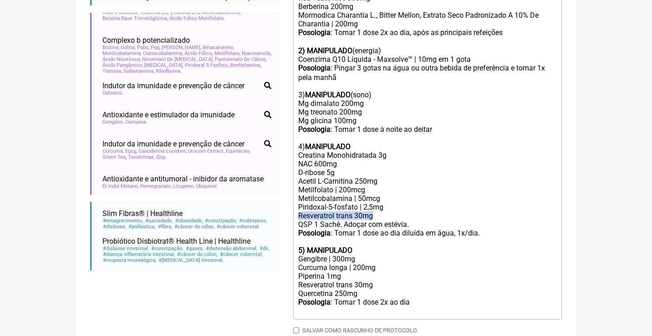
drag, startPoint x: 378, startPoint y: 201, endPoint x: 286, endPoint y: 198, distance: 92.0
click at [286, 199] on form "Buscar cancer Protocolos Formulas Medicamentos Industrializados Suplementos / C…" at bounding box center [326, 54] width 472 height 630
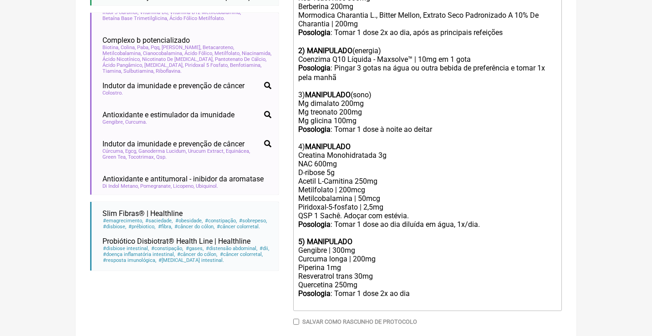
click at [424, 290] on div "Posologia : Tomar 1 dose 2x ao dia ㅤ" at bounding box center [427, 299] width 259 height 18
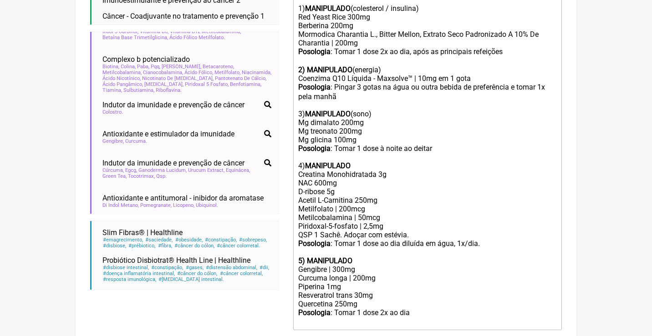
scroll to position [352, 0]
click at [368, 154] on div "Posologia : Pingar 3 gotas na água ou outra bebida de preferência e tomar 1x ㅤp…" at bounding box center [427, 148] width 259 height 131
click at [377, 66] on div "2) MANIPULADO (energia)" at bounding box center [427, 70] width 259 height 9
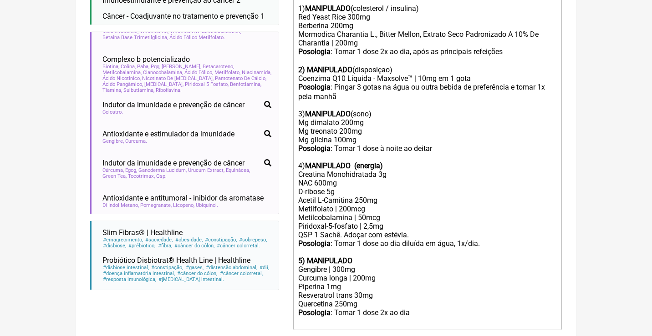
drag, startPoint x: 398, startPoint y: 79, endPoint x: 398, endPoint y: 86, distance: 7.3
click at [398, 86] on div "Posologia : Pingar 3 gotas na água ou outra bebida de preferência e tomar 1x ㅤp…" at bounding box center [427, 148] width 259 height 131
drag, startPoint x: 398, startPoint y: 156, endPoint x: 361, endPoint y: 155, distance: 36.5
click at [361, 155] on div "Posologia : Pingar 3 gotas na água ou outra bebida de preferência e tomar 1x ㅤp…" at bounding box center [427, 148] width 259 height 131
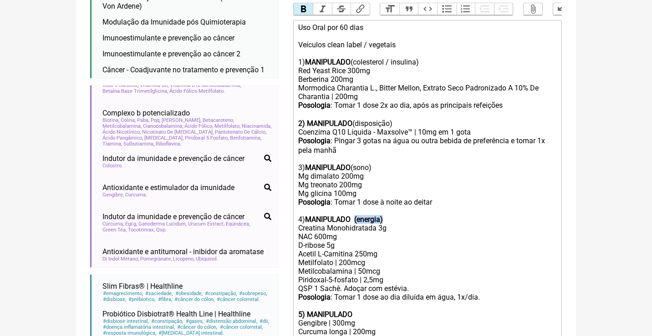
scroll to position [291, 0]
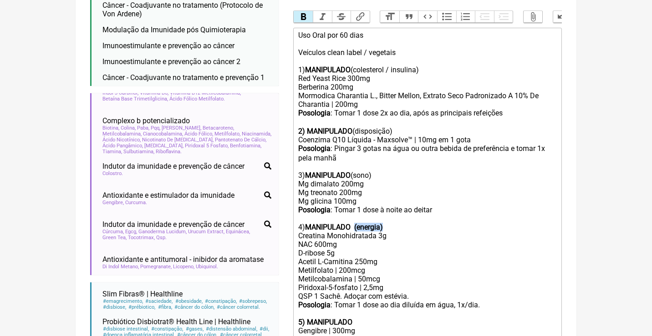
click at [304, 15] on button "Bold" at bounding box center [303, 17] width 19 height 12
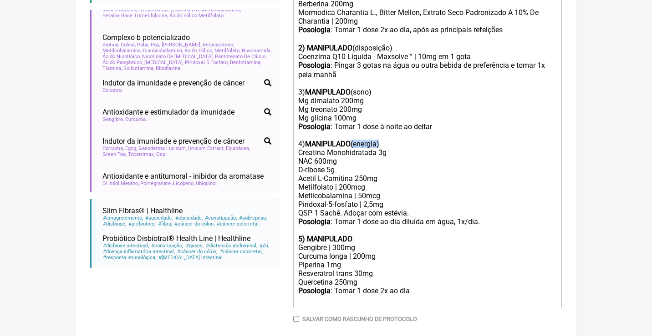
scroll to position [374, 0]
click at [367, 234] on div "5) MANIPULADO" at bounding box center [427, 238] width 259 height 9
drag, startPoint x: 467, startPoint y: 222, endPoint x: 358, endPoint y: 217, distance: 108.9
click at [359, 234] on div "5) MANIPULADO (combate a radicais livres)" at bounding box center [427, 238] width 259 height 9
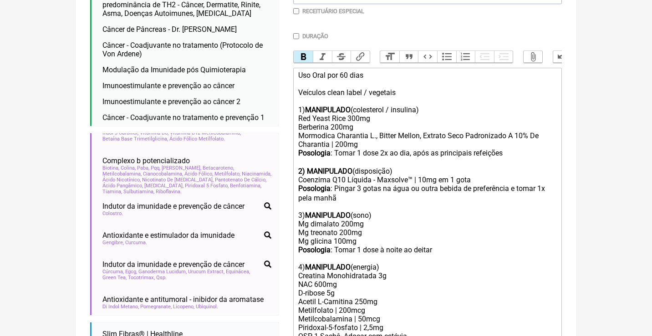
scroll to position [234, 0]
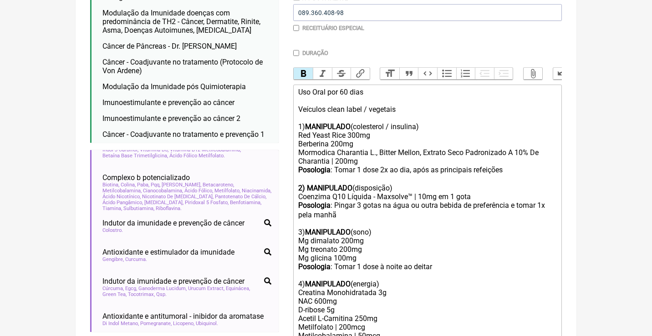
click at [304, 73] on button "Bold" at bounding box center [303, 74] width 19 height 12
click at [376, 184] on div "2) MANIPULADO (disposição)" at bounding box center [427, 188] width 259 height 9
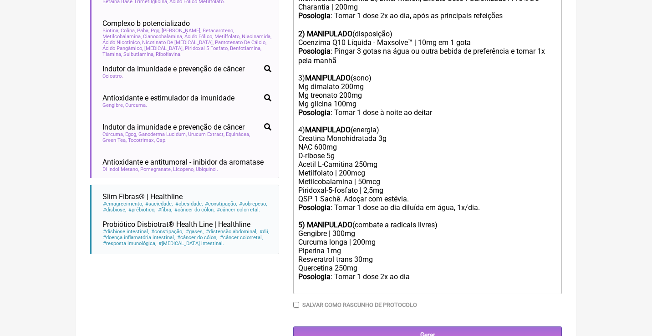
scroll to position [387, 0]
click at [426, 273] on div "Posologia : Tomar 1 dose 2x ao dia ㅤ" at bounding box center [427, 282] width 259 height 18
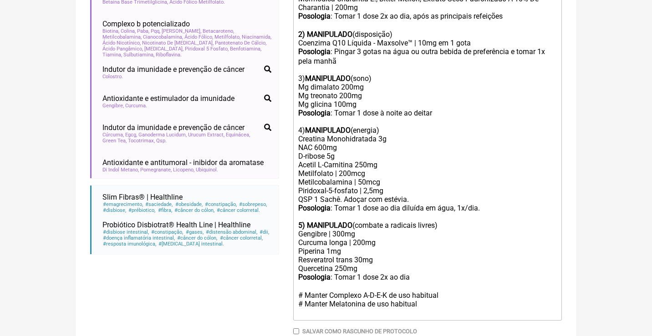
click at [450, 103] on div "Posologia : Pingar 3 gotas na água ou outra bebida de preferência e tomar 1x ㅤp…" at bounding box center [427, 112] width 259 height 131
type trix-editor "<div>Uso Oral por 60 dias<br><br>Veículos clean label / vegetais<br><br>1) <str…"
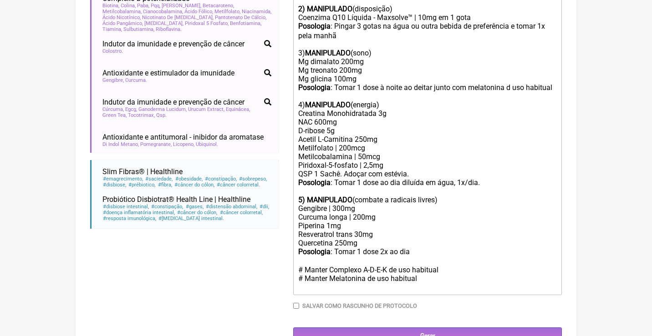
scroll to position [412, 0]
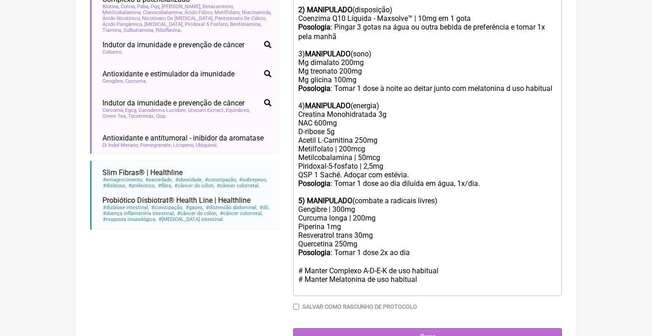
click at [433, 329] on input "Gerar" at bounding box center [427, 337] width 269 height 17
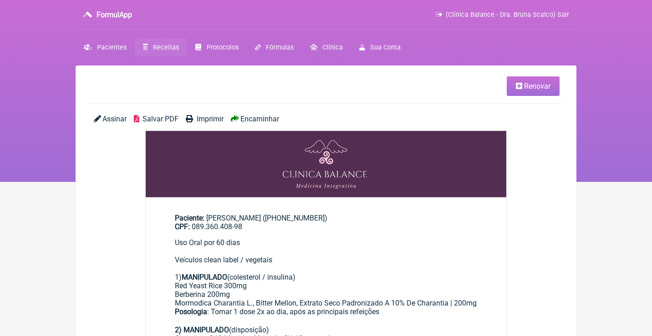
click at [171, 119] on span "Salvar PDF" at bounding box center [161, 119] width 36 height 9
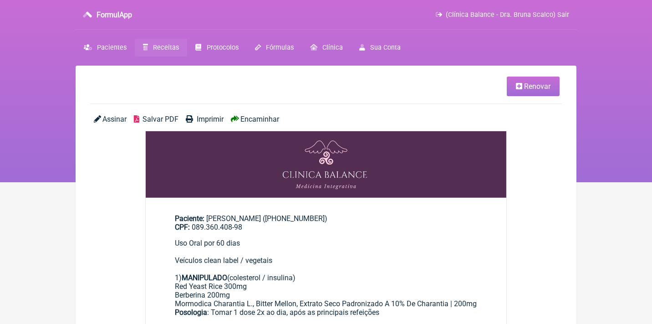
click at [250, 120] on span "Encaminhar" at bounding box center [259, 119] width 39 height 9
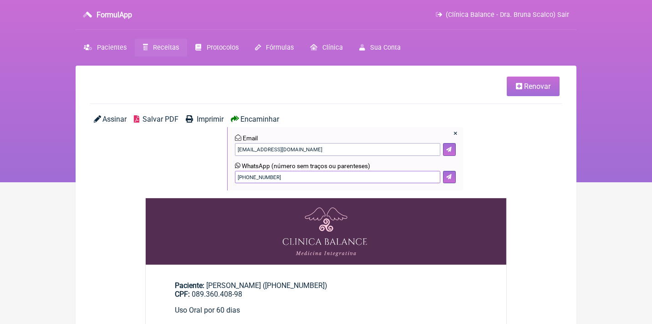
drag, startPoint x: 298, startPoint y: 176, endPoint x: 230, endPoint y: 173, distance: 67.9
click at [230, 173] on div "× Email [EMAIL_ADDRESS][DOMAIN_NAME] WhatsApp (número sem traços ou parenteses)…" at bounding box center [345, 158] width 236 height 63
type input "21 982669594"
click at [450, 175] on icon at bounding box center [448, 176] width 5 height 5
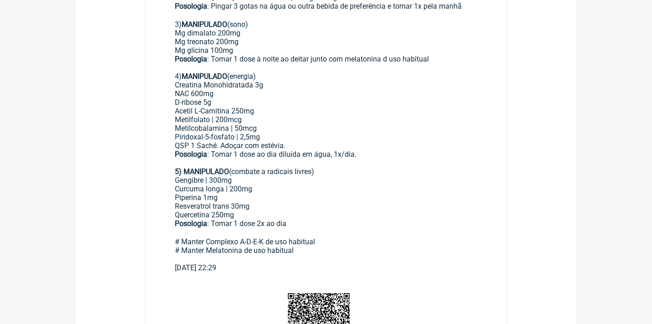
scroll to position [410, 0]
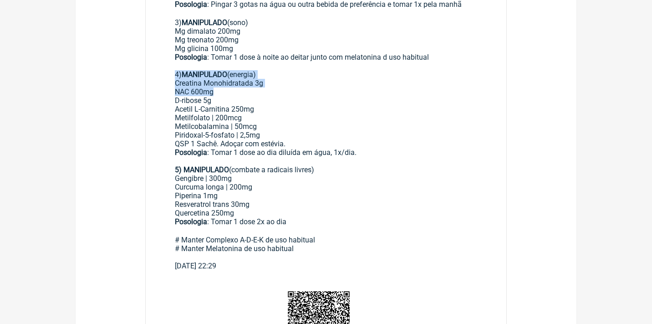
drag, startPoint x: 167, startPoint y: 70, endPoint x: 288, endPoint y: 87, distance: 122.2
click at [288, 87] on main "Paciente: Denize Golvea Da Silva ((11) 99901-7420) CPF: 089.360.408-98 Uso Oral…" at bounding box center [326, 66] width 361 height 421
click at [271, 77] on div "Posologia : Pingar 3 gotas na água ou outra bebida de preferência e tomar 1x ㅤp…" at bounding box center [326, 61] width 302 height 122
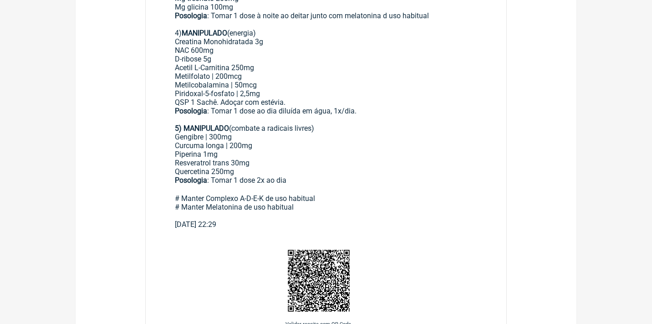
scroll to position [458, 0]
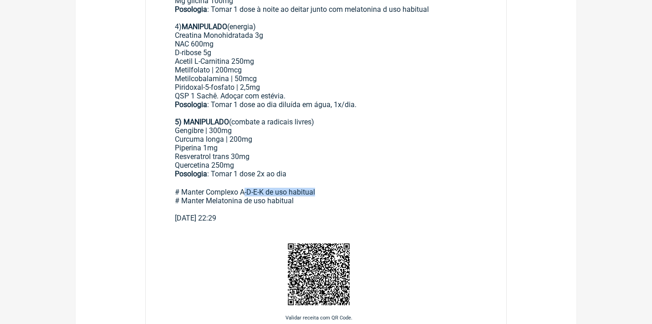
drag, startPoint x: 246, startPoint y: 176, endPoint x: 330, endPoint y: 179, distance: 83.9
click at [330, 179] on div "Posologia : Tomar 1 dose 2x ao dia ㅤ # Manter Complexo A-D-E-K de uso habitual …" at bounding box center [326, 191] width 302 height 44
click at [330, 178] on div "Posologia : Tomar 1 dose 2x ao dia ㅤ # Manter Complexo A-D-E-K de uso habitual …" at bounding box center [326, 191] width 302 height 44
drag, startPoint x: 207, startPoint y: 173, endPoint x: 328, endPoint y: 183, distance: 121.5
click at [328, 183] on div "Posologia : Tomar 1 dose 2x ao dia ㅤ # Manter Complexo A-D-E-K de uso habitual …" at bounding box center [326, 191] width 302 height 44
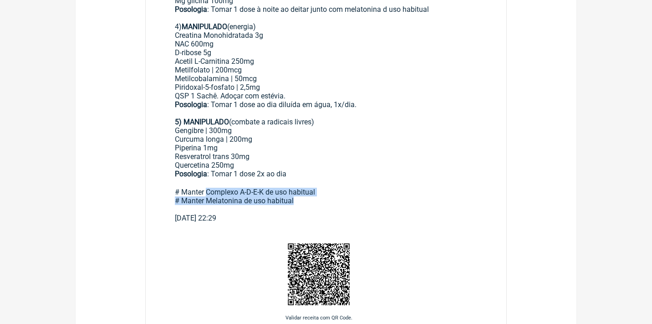
click at [326, 181] on div "Posologia : Tomar 1 dose 2x ao dia ㅤ # Manter Complexo A-D-E-K de uso habitual …" at bounding box center [326, 191] width 302 height 44
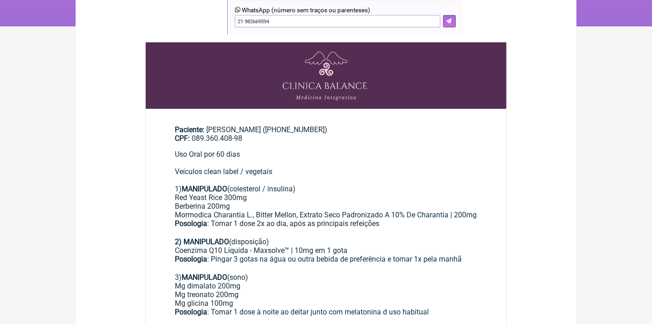
scroll to position [148, 0]
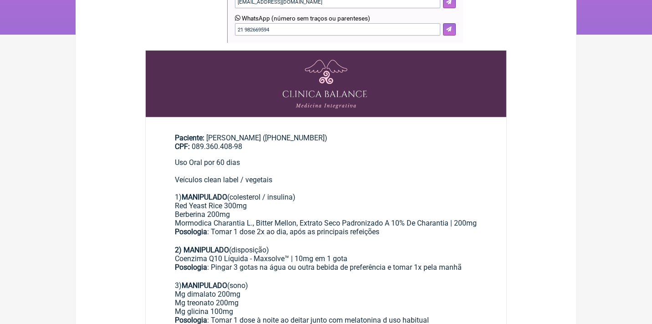
click at [249, 174] on div "Uso Oral por 60 dias Veículos clean label / vegetais 1) MANIPULADO (colesterol …" at bounding box center [326, 188] width 302 height 61
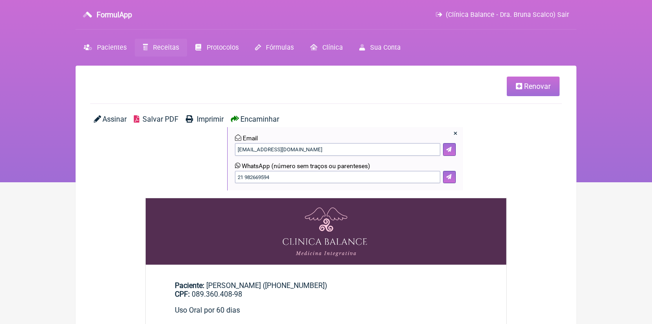
scroll to position [0, 0]
click at [168, 48] on span "Receitas" at bounding box center [166, 48] width 26 height 8
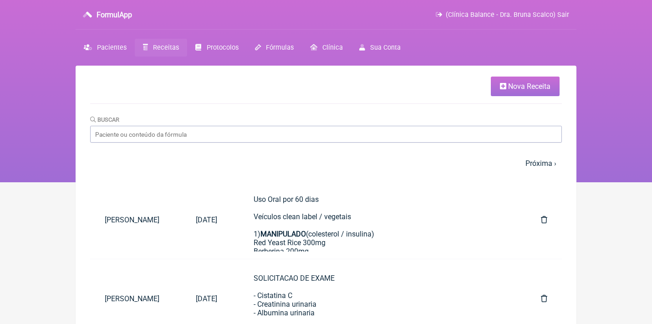
click at [512, 88] on span "Nova Receita" at bounding box center [529, 86] width 42 height 9
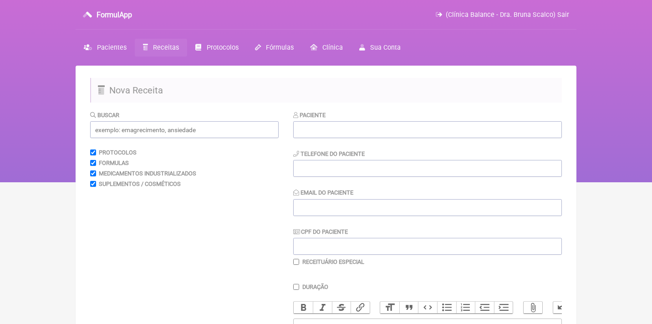
click at [359, 139] on div "Paciente Telefone do Paciente Email do Paciente CPF do Paciente Receituário Esp…" at bounding box center [427, 187] width 269 height 155
type input "Catiana Dalbosco"
click at [311, 245] on input "CPF do Paciente" at bounding box center [427, 246] width 269 height 17
paste input "951.815.470-87"
type input "951.815.470-87"
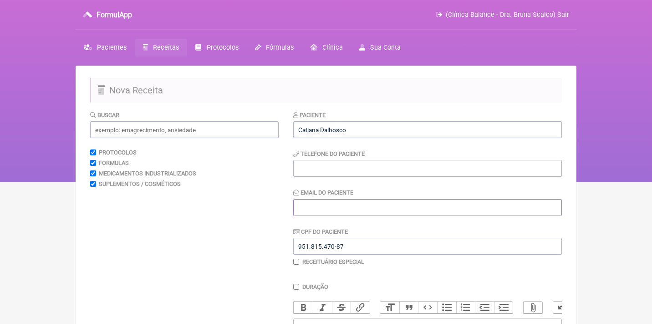
paste input "mail: catidalbosco@gmail.com"
drag, startPoint x: 314, startPoint y: 206, endPoint x: 288, endPoint y: 205, distance: 26.0
click at [288, 205] on form "Buscar Protocolos Formulas Medicamentos Industrializados Suplementos / Cosmétic…" at bounding box center [326, 293] width 472 height 367
type input "[EMAIL_ADDRESS][DOMAIN_NAME]"
paste input "[PHONE_NUMBER]"
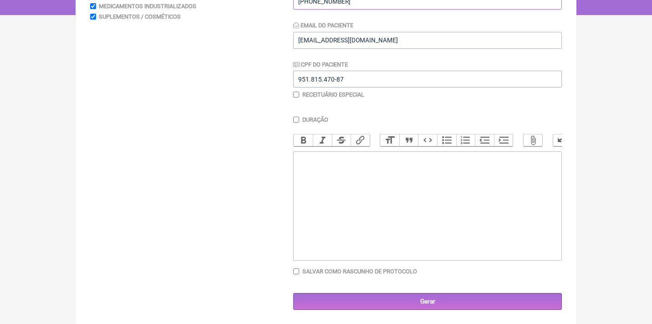
scroll to position [167, 0]
type input "[PHONE_NUMBER]"
click at [325, 166] on trix-editor at bounding box center [427, 206] width 269 height 109
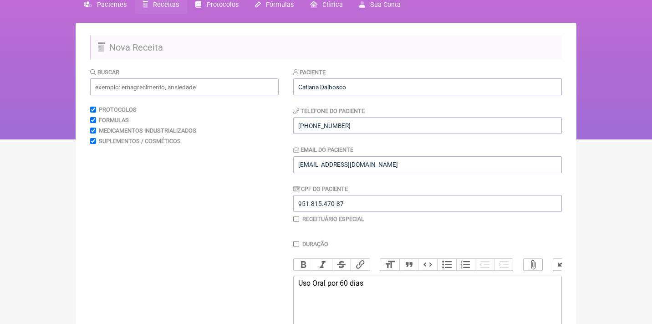
scroll to position [38, 0]
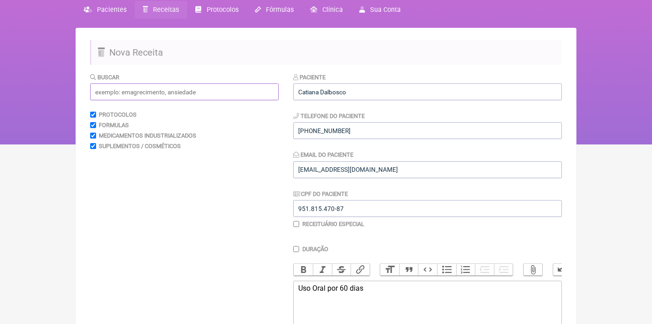
click at [224, 89] on input "text" at bounding box center [184, 91] width 189 height 17
click at [292, 288] on form "Buscar Protocolos Formulas Medicamentos Industrializados Suplementos / Cosmétic…" at bounding box center [326, 255] width 472 height 367
drag, startPoint x: 366, startPoint y: 287, endPoint x: 245, endPoint y: 279, distance: 120.9
click at [249, 282] on form "Buscar Protocolos Formulas Medicamentos Industrializados Suplementos / Cosmétic…" at bounding box center [326, 255] width 472 height 367
type trix-editor "<div><br><br><br></div>"
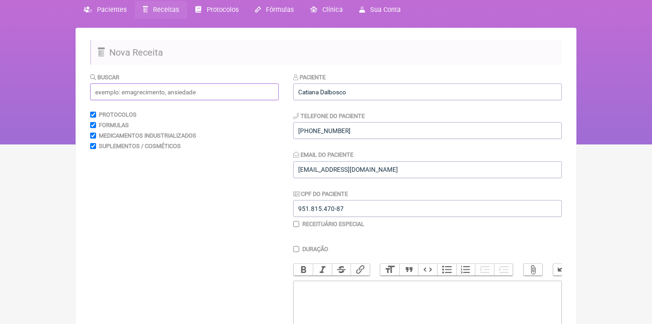
click at [230, 96] on input "text" at bounding box center [184, 91] width 189 height 17
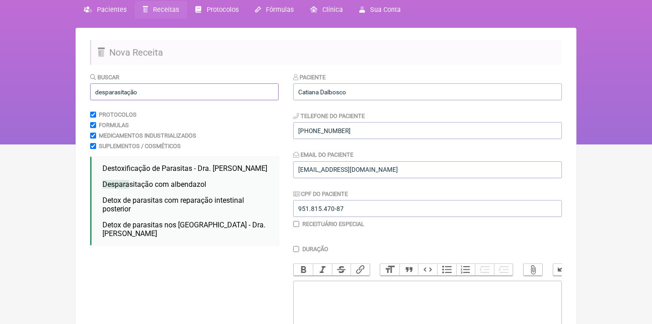
type input "desparasitação"
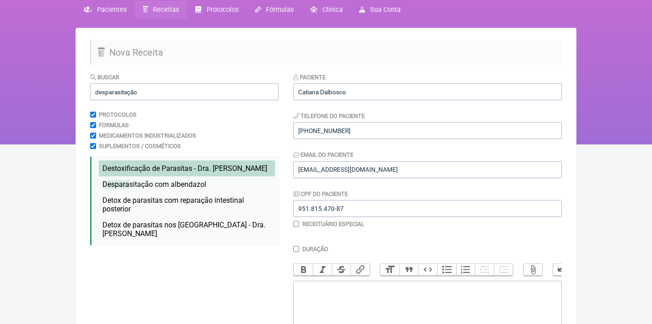
drag, startPoint x: 230, startPoint y: 96, endPoint x: 146, endPoint y: 174, distance: 115.0
click at [146, 174] on li "Destoxificação de Parasitas - Dra. Hulda Clark destoxificação de parasitas deto…" at bounding box center [187, 168] width 176 height 16
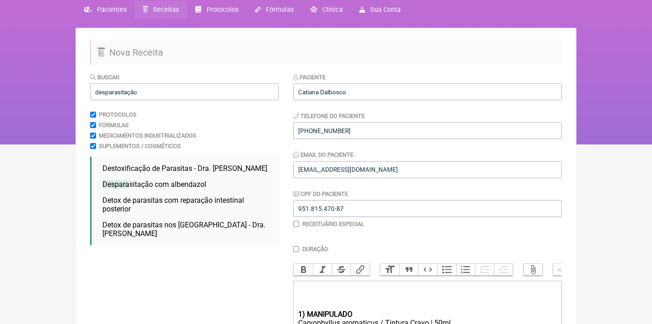
click at [305, 291] on div at bounding box center [427, 297] width 259 height 26
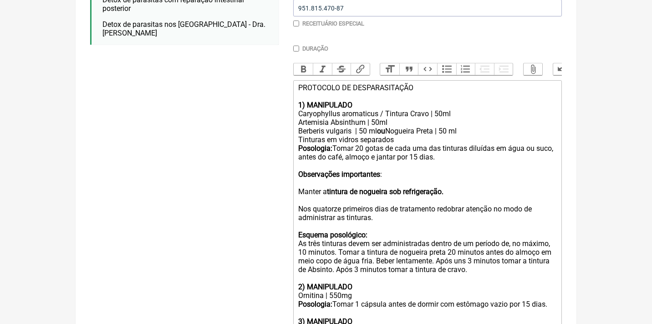
scroll to position [240, 0]
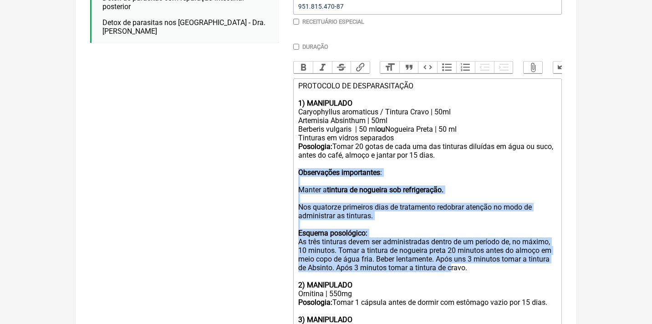
drag, startPoint x: 296, startPoint y: 168, endPoint x: 504, endPoint y: 260, distance: 227.5
click at [504, 260] on trix-editor "PROTOCOLO DE DESPARASITAÇÃO 1) MANIPULADO Caryophyllus aromaticus / Tintura Cra…" at bounding box center [427, 263] width 269 height 370
drag, startPoint x: 532, startPoint y: 258, endPoint x: 288, endPoint y: 168, distance: 259.7
click at [288, 168] on form "Buscar desparasitação Protocolos Formulas Medicamentos Industrializados Supleme…" at bounding box center [326, 183] width 472 height 627
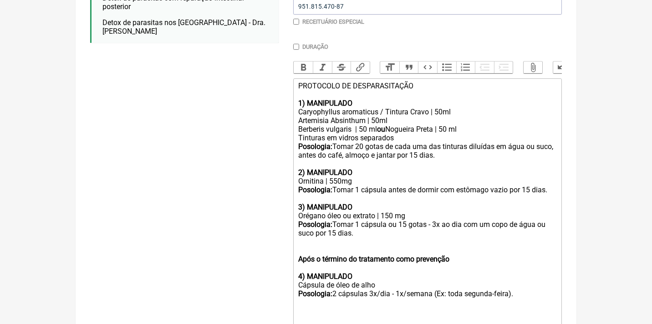
drag, startPoint x: 414, startPoint y: 209, endPoint x: 296, endPoint y: 206, distance: 118.9
click at [296, 206] on trix-editor "PROTOCOLO DE DESPARASITAÇÃO 1) MANIPULADO Caryophyllus aromaticus / Tintura Cra…" at bounding box center [427, 207] width 269 height 258
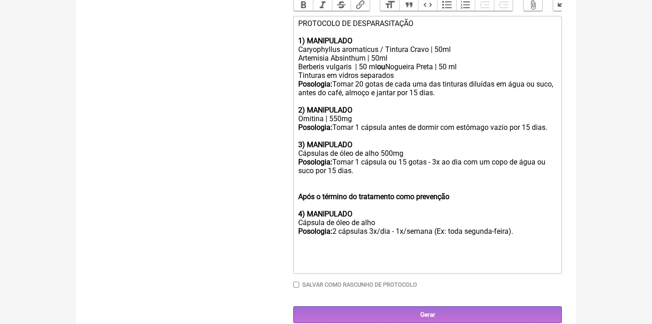
scroll to position [302, 0]
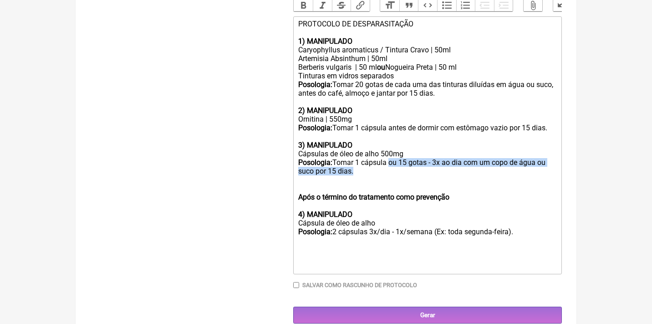
drag, startPoint x: 369, startPoint y: 167, endPoint x: 391, endPoint y: 155, distance: 24.5
click at [391, 155] on trix-editor "PROTOCOLO DE DESPARASITAÇÃO 1) MANIPULADO Caryophyllus aromaticus / Tintura Cra…" at bounding box center [427, 145] width 269 height 258
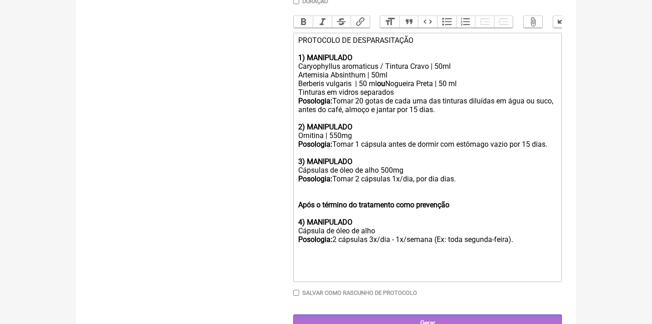
click at [436, 174] on div "Posologia: Tomar 2 cápsulas 1x/dia, por dia dias." at bounding box center [427, 178] width 259 height 9
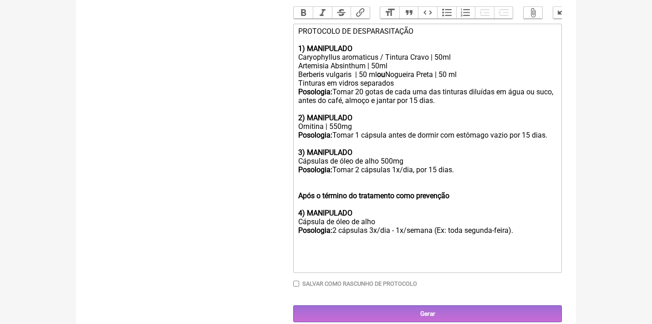
scroll to position [294, 0]
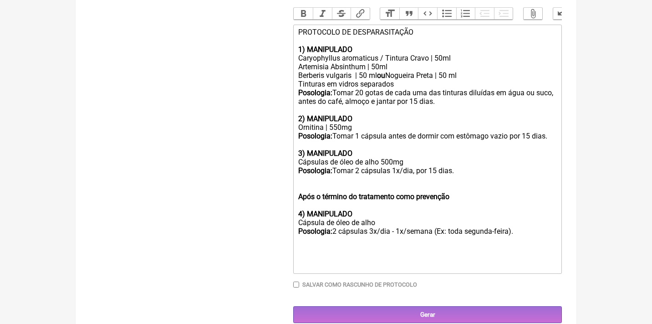
click at [336, 204] on strong "Após o término do tratamento como prevenção 4) MANIPULADO" at bounding box center [373, 205] width 151 height 26
drag, startPoint x: 484, startPoint y: 187, endPoint x: 292, endPoint y: 183, distance: 191.7
click at [293, 184] on form "Buscar desparasitação Protocolos Formulas Medicamentos Industrializados Supleme…" at bounding box center [326, 70] width 472 height 506
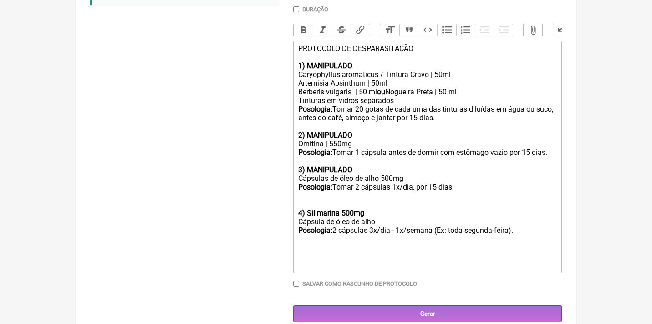
scroll to position [269, 0]
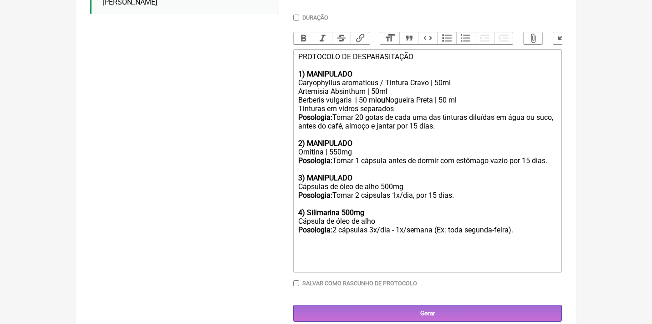
drag, startPoint x: 383, startPoint y: 215, endPoint x: 257, endPoint y: 209, distance: 126.3
click at [260, 214] on form "Buscar desparasitação Protocolos Formulas Medicamentos Industrializados Supleme…" at bounding box center [326, 81] width 472 height 480
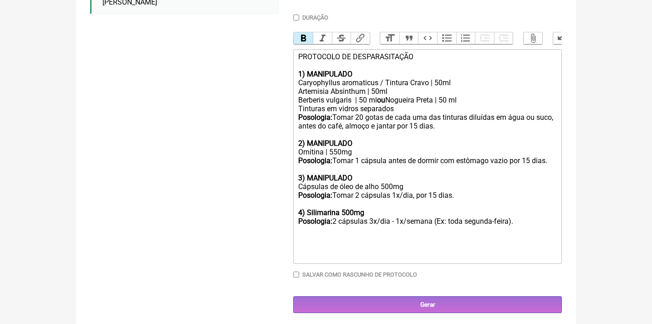
scroll to position [261, 0]
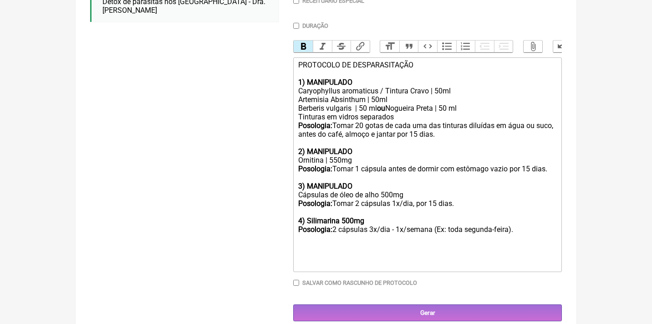
click at [337, 225] on div "Posologia: 2 cápsulas 3x/dia - 1x/semana (Ex: toda segunda-feira)." at bounding box center [427, 238] width 259 height 26
drag, startPoint x: 551, startPoint y: 222, endPoint x: 396, endPoint y: 218, distance: 155.8
click at [396, 225] on div "Posologia: Tomar 1 cápsulas 3x/dia - 1x/semana (Ex: toda segunda-feira)." at bounding box center [427, 238] width 259 height 26
drag, startPoint x: 464, startPoint y: 222, endPoint x: 338, endPoint y: 219, distance: 126.1
click at [338, 225] on div "Posologia: Tomar 1 cápsulas 1x/dia por 15 dias." at bounding box center [427, 238] width 259 height 26
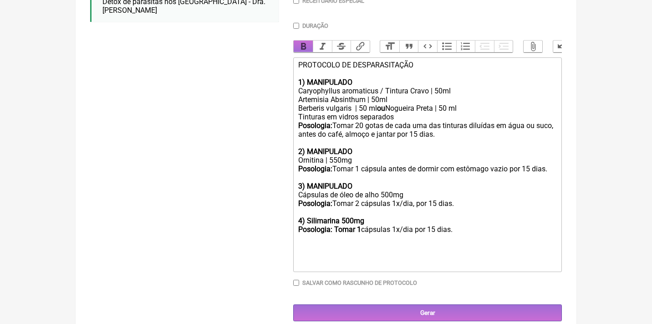
click at [307, 43] on button "Bold" at bounding box center [303, 47] width 19 height 12
click at [391, 225] on div "Posologia: Tomar 1 cápsulas 1x/dia por 15 dias." at bounding box center [427, 238] width 259 height 26
click at [408, 225] on div "Posologia: Tomar 1 cápsula 1x/dia por 15 dias." at bounding box center [427, 238] width 259 height 26
type trix-editor "<div>PROTOCOLO DE DESPARASITAÇÃO<br><br></div><div><strong>1) MANIPULADO&nbsp;<…"
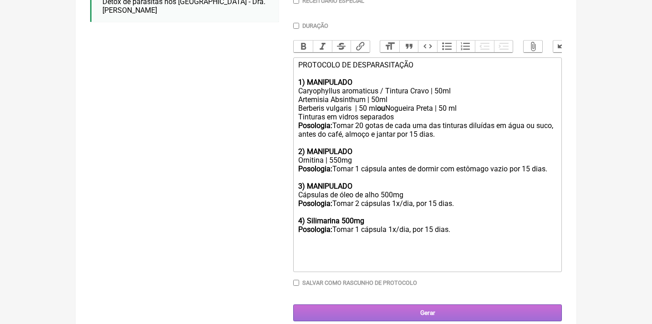
click at [443, 307] on input "Gerar" at bounding box center [427, 312] width 269 height 17
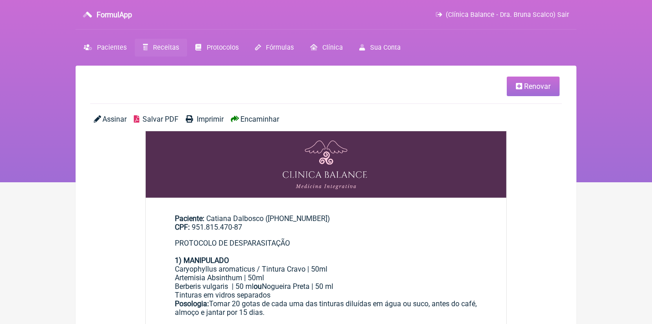
click at [267, 116] on span "Encaminhar" at bounding box center [259, 119] width 39 height 9
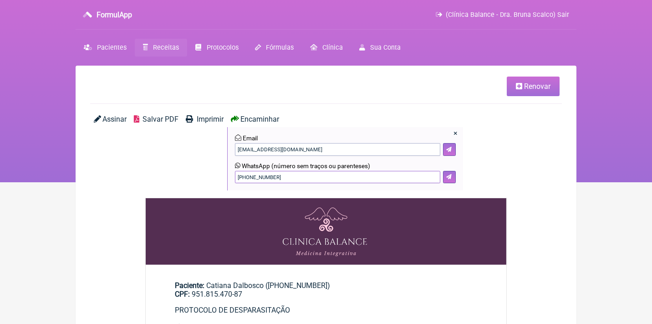
drag, startPoint x: 315, startPoint y: 181, endPoint x: 212, endPoint y: 170, distance: 103.5
click at [214, 173] on div "Assinar Salvar PDF Imprimir Encaminhar × Email [EMAIL_ADDRESS][DOMAIN_NAME] Wha…" at bounding box center [326, 156] width 472 height 83
type input "21982669594"
click at [451, 175] on icon at bounding box center [448, 176] width 5 height 5
click at [525, 89] on span "Renovar" at bounding box center [537, 86] width 26 height 9
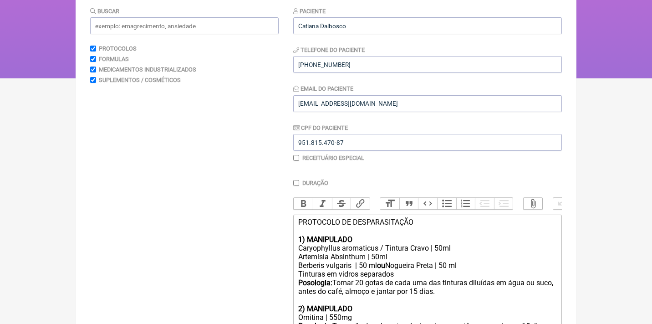
scroll to position [186, 0]
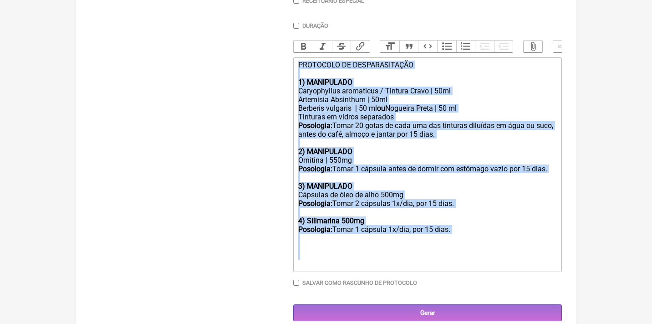
drag, startPoint x: 298, startPoint y: 137, endPoint x: 369, endPoint y: 347, distance: 221.5
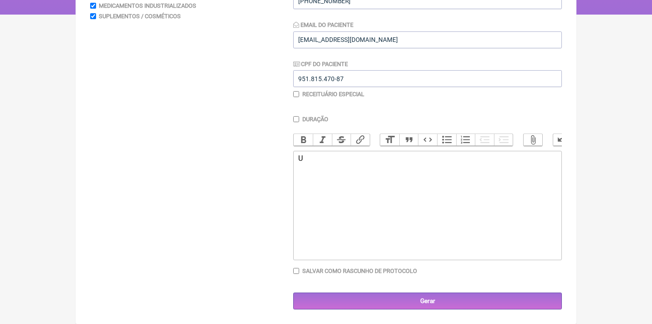
scroll to position [167, 0]
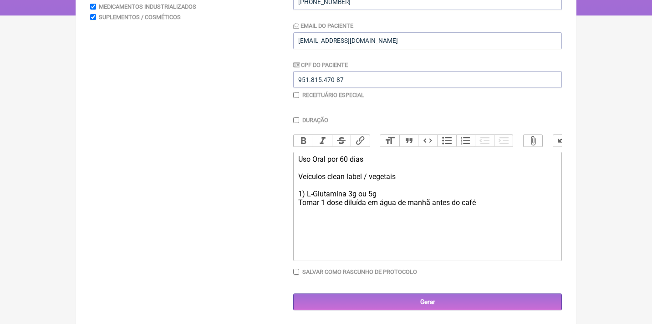
click at [296, 199] on trix-editor "Uso Oral por 60 dias Veículos clean label / vegetais 1) L-Glutamina 3g ou 5g To…" at bounding box center [427, 206] width 269 height 109
drag, startPoint x: 334, startPoint y: 200, endPoint x: 274, endPoint y: 198, distance: 59.7
click at [275, 198] on form "Buscar Protocolos Formulas Medicamentos Industrializados Suplementos / Cosmétic…" at bounding box center [326, 127] width 472 height 367
click at [303, 143] on button "Bold" at bounding box center [303, 141] width 19 height 12
click at [530, 203] on trix-editor "Uso Oral por 60 dias Veículos clean label / vegetais 1) L-Glutamina 3g ou 5g Po…" at bounding box center [427, 206] width 269 height 109
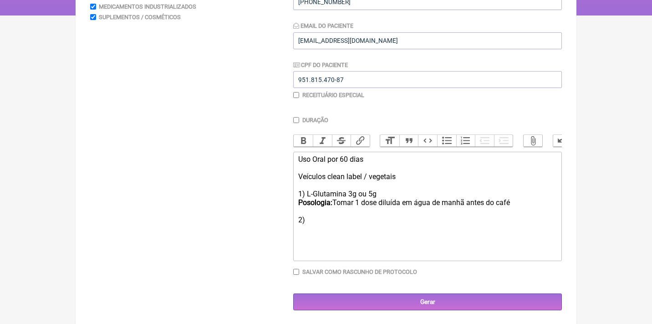
type trix-editor "<div>Uso Oral por 60 dias<br><br>Veículos clean label / vegetais<br><br>1) L-Gl…"
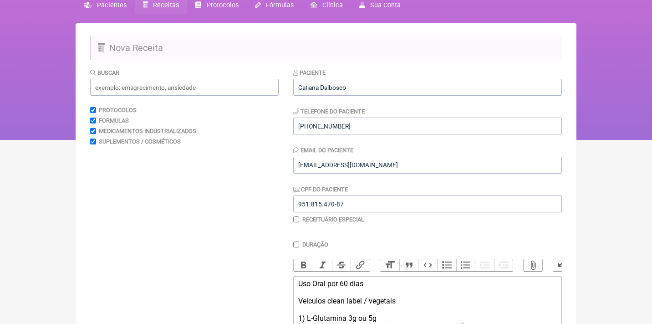
scroll to position [16, 0]
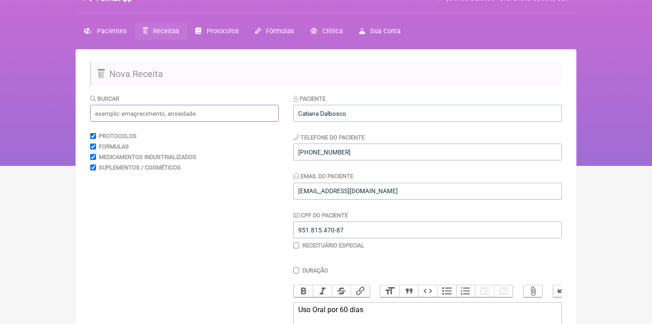
click at [141, 113] on input "text" at bounding box center [184, 113] width 189 height 17
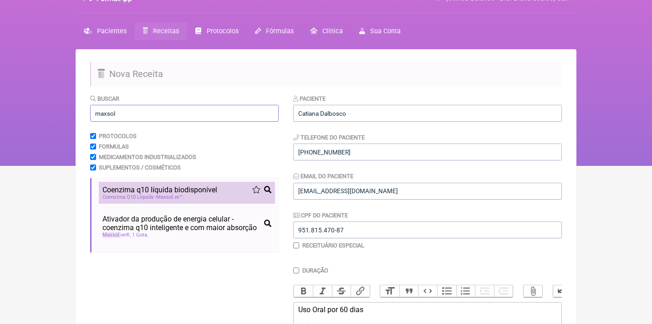
type input "maxsol"
click at [124, 194] on span "Coenzima Q10 Líquida - Maxsol ve™" at bounding box center [143, 197] width 82 height 6
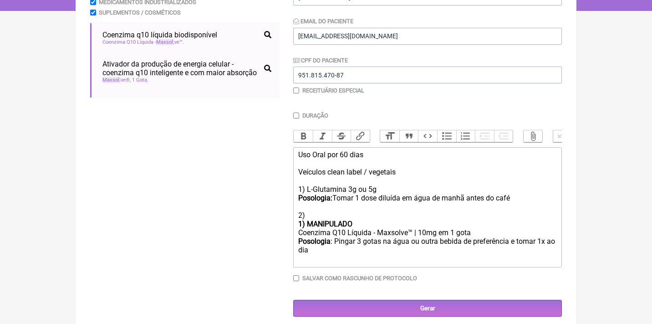
scroll to position [171, 0]
click at [309, 220] on strong "1) MANIPULADO" at bounding box center [325, 224] width 54 height 9
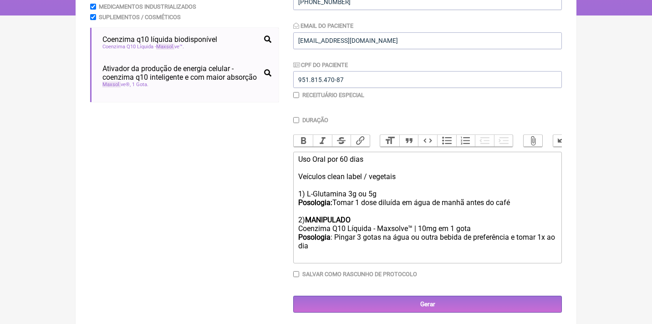
click at [324, 239] on div "Posologia : Pingar 3 gotas na água ou outra bebida de preferência e tomar 1x ao…" at bounding box center [427, 246] width 259 height 27
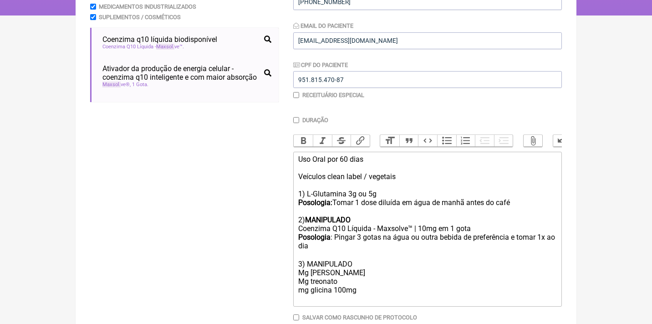
click at [344, 267] on div "Posologia : Pingar 3 gotas na água ou outra bebida de preferência e tomar 1x ao…" at bounding box center [427, 268] width 259 height 70
click at [349, 272] on div "Posologia : Pingar 3 gotas na água ou outra bebida de preferência e tomar 1x ao…" at bounding box center [427, 268] width 259 height 70
click at [357, 273] on div "Posologia : Pingar 3 gotas na água ou outra bebida de preferência e tomar 1x ao…" at bounding box center [427, 268] width 259 height 70
click at [365, 283] on div "Posologia : Pingar 3 gotas na água ou outra bebida de preferência e tomar 1x ao…" at bounding box center [427, 268] width 259 height 70
click at [302, 280] on div "Posologia : Pingar 3 gotas na água ou outra bebida de preferência e tomar 1x ao…" at bounding box center [427, 276] width 259 height 87
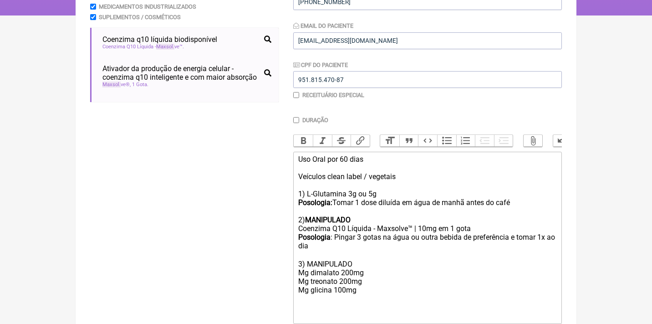
click at [299, 290] on div "Posologia : Pingar 3 gotas na água ou outra bebida de preferência e tomar 1x ao…" at bounding box center [427, 276] width 259 height 87
click at [297, 285] on trix-editor "Uso Oral por 60 dias Veículos clean label / vegetais 1) L-Glutamina 3g ou 5g Po…" at bounding box center [427, 238] width 269 height 172
click at [298, 292] on div "Posologia : Pingar 3 gotas na água ou outra bebida de preferência e tomar 1x ao…" at bounding box center [427, 276] width 259 height 87
paste trix-editor "(54) 99637-9273"
drag, startPoint x: 358, startPoint y: 291, endPoint x: 285, endPoint y: 288, distance: 72.9
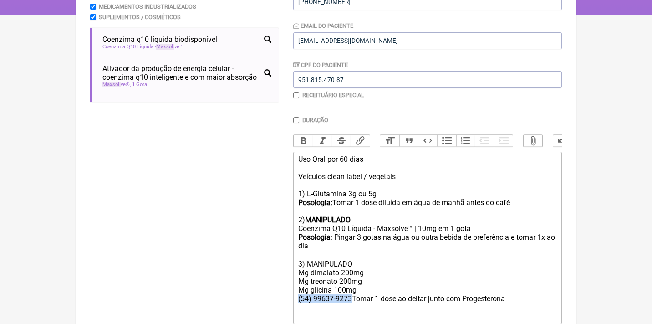
click at [285, 290] on form "Buscar maxsol Protocolos Formulas Medicamentos Industrializados Suplementos / C…" at bounding box center [326, 158] width 472 height 429
drag, startPoint x: 335, startPoint y: 232, endPoint x: 272, endPoint y: 229, distance: 62.9
click at [274, 230] on form "Buscar maxsol Protocolos Formulas Medicamentos Industrializados Suplementos / C…" at bounding box center [326, 158] width 472 height 429
copy div "Posologia :"
click at [295, 287] on trix-editor "Uso Oral por 60 dias Veículos clean label / vegetais 1) L-Glutamina 3g ou 5g Po…" at bounding box center [427, 238] width 269 height 172
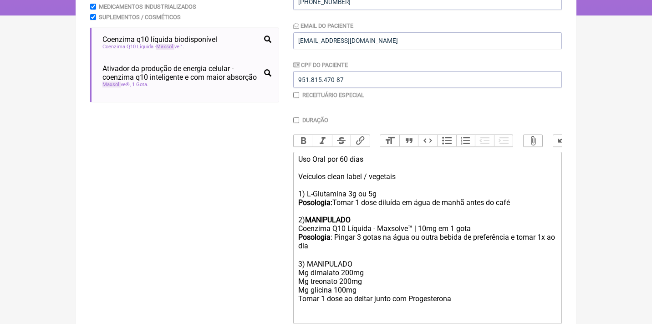
paste trix-editor "<strong>Posologia</strong>:"
click at [409, 293] on div "Posologia : Pingar 3 gotas na água ou outra bebida de preferência e tomar 1x ao…" at bounding box center [427, 276] width 259 height 87
click at [327, 254] on div "Posologia : Pingar 3 gotas na água ou outra bebida de preferência e tomar 1x ao…" at bounding box center [427, 276] width 259 height 87
click at [303, 143] on button "Bold" at bounding box center [303, 141] width 19 height 12
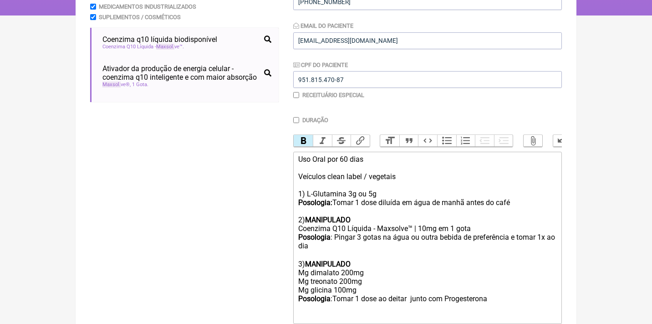
click at [479, 278] on div "Posologia : Pingar 3 gotas na água ou outra bebida de preferência e tomar 1x ao…" at bounding box center [427, 276] width 259 height 87
click at [499, 289] on div "Posologia : Pingar 3 gotas na água ou outra bebida de preferência e tomar 1x ao…" at bounding box center [427, 276] width 259 height 87
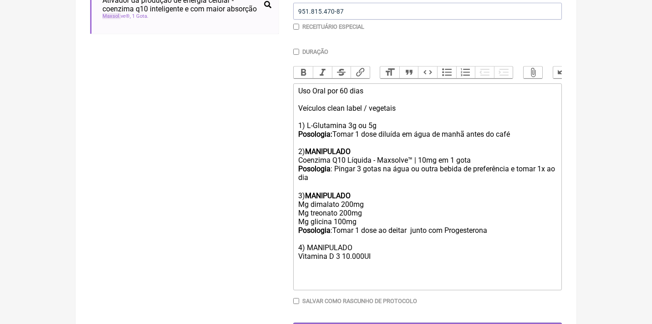
scroll to position [235, 0]
click at [340, 245] on div "Posologia : Pingar 3 gotas na água ou outra bebida de preferência e tomar 1x ao…" at bounding box center [427, 225] width 259 height 122
click at [305, 251] on div "Posologia : Pingar 3 gotas na água ou outra bebida de preferência e tomar 1x ao…" at bounding box center [427, 225] width 259 height 122
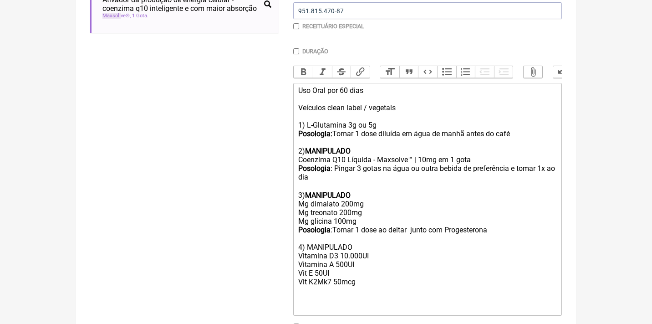
paste trix-editor "strong>Posologia</strong>:<"
click at [339, 237] on div "Posologia : Pingar 3 gotas na água ou outra bebida de preferência e tomar 1x ao…" at bounding box center [427, 238] width 259 height 148
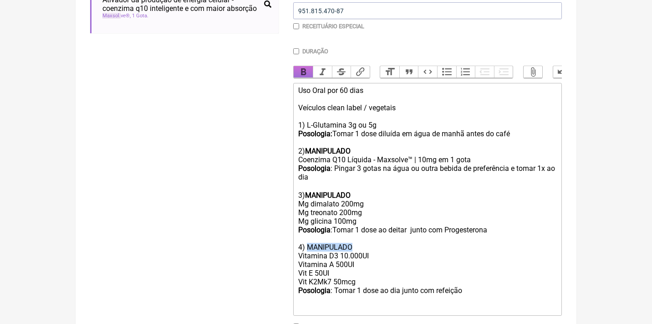
click at [303, 68] on button "Bold" at bounding box center [303, 72] width 19 height 12
click at [365, 273] on div "Posologia : Pingar 3 gotas na água ou outra bebida de preferência e tomar 1x ao…" at bounding box center [427, 238] width 259 height 148
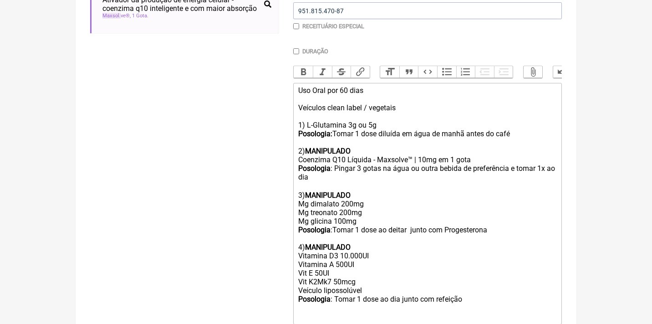
click at [491, 288] on div "Posologia : Pingar 3 gotas na água ou outra bebida de preferência e tomar 1x ao…" at bounding box center [427, 242] width 259 height 157
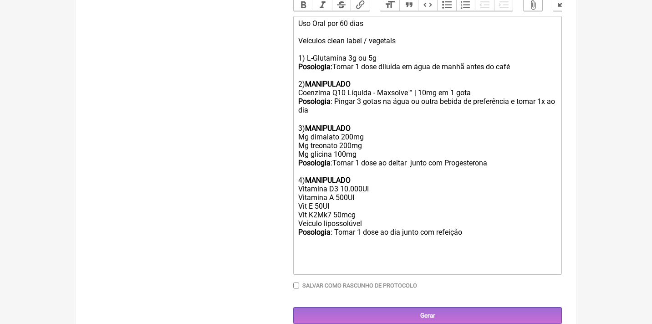
scroll to position [302, 0]
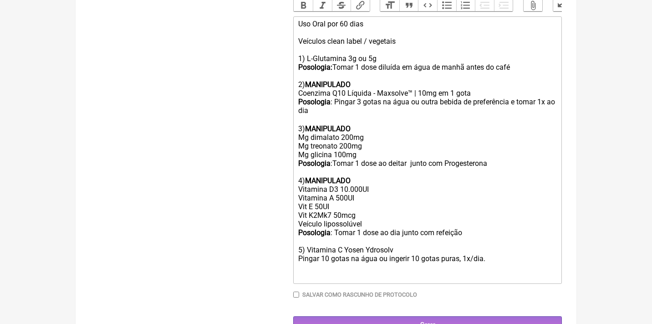
click at [296, 244] on trix-editor "Uso Oral por 60 dias Veículos clean label / vegetais 1) L-Glutamina 3g ou 5g Po…" at bounding box center [427, 149] width 269 height 267
paste trix-editor "<strong>Posologia</strong>:"
click at [530, 248] on div "Posologia : Pingar 3 gotas na água ou outra bebida de preferência e tomar 1x ao…" at bounding box center [427, 188] width 259 height 183
click at [496, 246] on div "Posologia : Pingar 3 gotas na água ou outra bebida de preferência e tomar 1x ao…" at bounding box center [427, 188] width 259 height 183
click at [498, 246] on div "Posologia : Pingar 3 gotas na água ou outra bebida de preferência e tomar 1x ao…" at bounding box center [427, 188] width 259 height 183
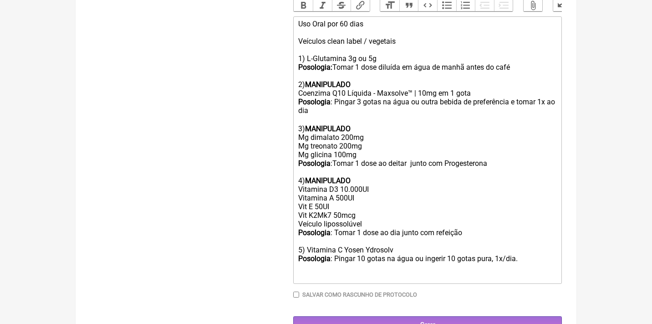
click at [533, 246] on div "Posologia : Pingar 3 gotas na água ou outra bebida de preferência e tomar 1x ao…" at bounding box center [427, 188] width 259 height 183
type trix-editor "<div>Uso Oral por 60 dias<br><br>Veículos clean label / vegetais<br><br>1) L-Gl…"
click at [419, 316] on input "Gerar" at bounding box center [427, 324] width 269 height 17
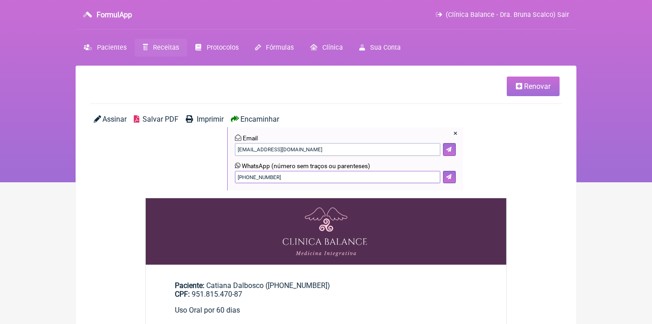
drag, startPoint x: 287, startPoint y: 175, endPoint x: 196, endPoint y: 170, distance: 91.2
click at [198, 173] on div "Assinar Salvar PDF Imprimir Encaminhar × Email catidalbosco@gmail.com WhatsApp …" at bounding box center [326, 156] width 472 height 83
type input "21 982669594"
click at [454, 171] on button at bounding box center [449, 177] width 13 height 13
click at [410, 85] on li "Renovar" at bounding box center [324, 86] width 469 height 20
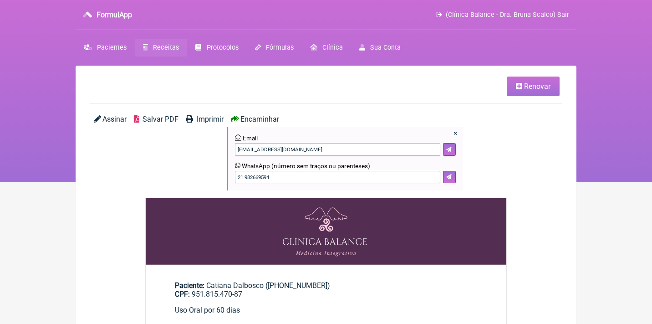
click at [540, 86] on span "Renovar" at bounding box center [537, 86] width 26 height 9
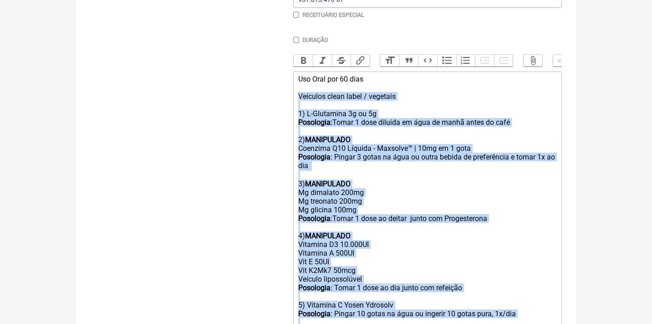
scroll to position [247, 0]
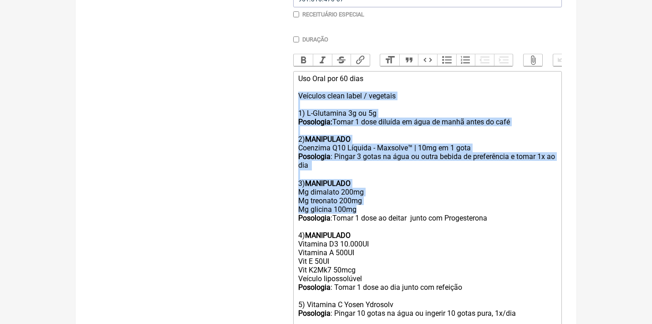
drag, startPoint x: 299, startPoint y: 96, endPoint x: 416, endPoint y: 200, distance: 156.7
click at [416, 200] on trix-editor "Uso Oral por 60 dias Veículos clean label / vegetais 1) L-Glutamina 3g ou 5g Po…" at bounding box center [427, 204] width 269 height 267
click at [376, 152] on div "Posologia : Pingar 3 gotas na água ou outra bebida de preferência e tomar 1x ao…" at bounding box center [427, 243] width 259 height 183
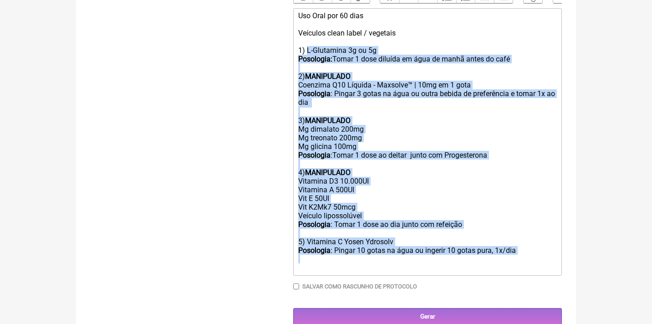
drag, startPoint x: 307, startPoint y: 109, endPoint x: 461, endPoint y: 353, distance: 288.3
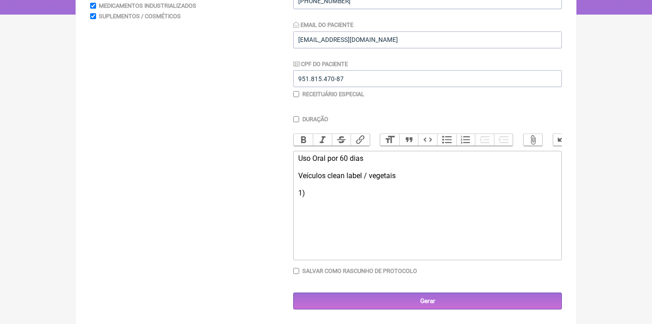
scroll to position [167, 0]
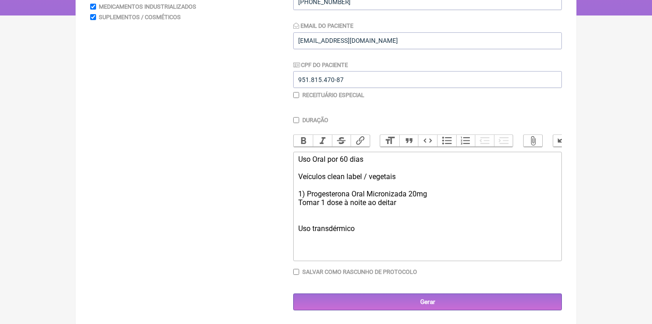
type trix-editor "<div>Uso Oral por 60 dias<br><br>Veículos clean label / vegetais<br><br>1) Prog…"
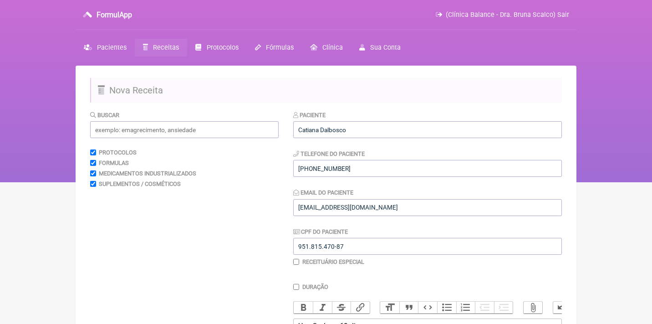
scroll to position [0, 0]
drag, startPoint x: 370, startPoint y: 167, endPoint x: 261, endPoint y: 161, distance: 109.4
type input "21 982669594"
click at [191, 129] on input "text" at bounding box center [184, 129] width 189 height 17
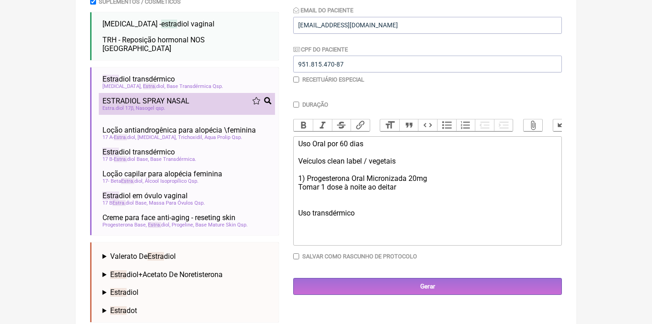
scroll to position [182, 0]
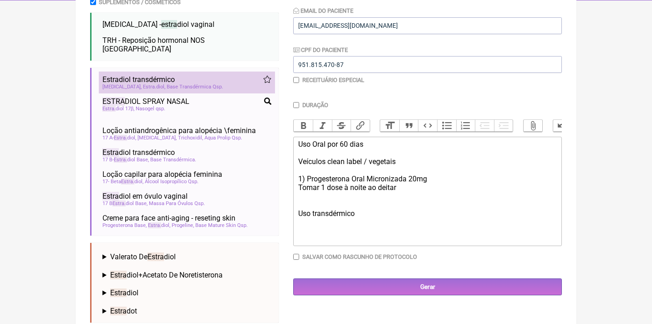
type input "estar"
click at [227, 75] on div "Estra diol transdérmico" at bounding box center [186, 79] width 169 height 9
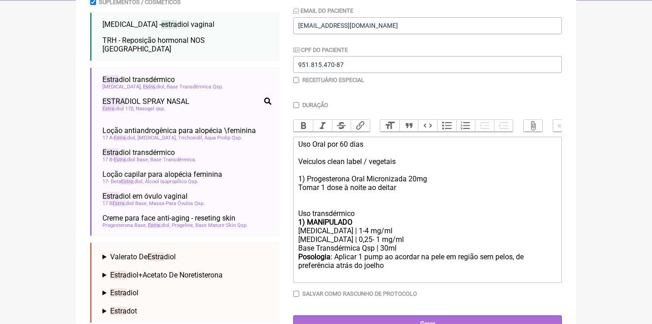
click at [363, 212] on div "Uso Oral por 60 dias Veículos clean label / vegetais 1) Progesterona Oral Micro…" at bounding box center [427, 179] width 259 height 78
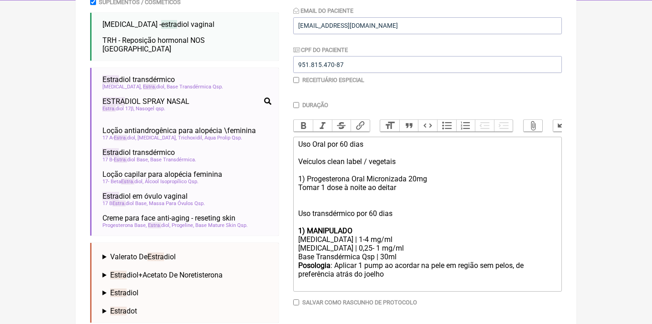
click at [338, 235] on div "Estriol | 1-4 mg/ml" at bounding box center [427, 239] width 259 height 9
click at [359, 235] on div "Estriol | 1mg/ml" at bounding box center [427, 239] width 259 height 9
click at [358, 244] on div "Estradiol | 0,25- 1 mg/ml" at bounding box center [427, 248] width 259 height 9
click at [328, 235] on div "Estriol | 1mg/ml" at bounding box center [427, 239] width 259 height 9
click at [411, 276] on div "Posologia : Aplicar 1 pump ao acordar na pele em região sem pelos, de preferênc…" at bounding box center [427, 274] width 259 height 27
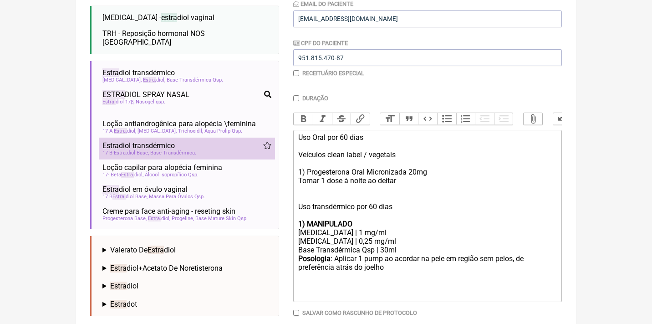
scroll to position [189, 0]
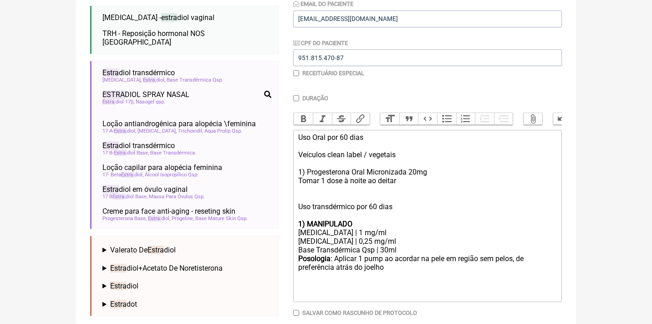
click at [318, 219] on strong "1) MANIPULADO" at bounding box center [325, 223] width 54 height 9
copy strong "MANIPULADO"
click at [308, 168] on div "Uso Oral por 60 dias Veículos clean label / vegetais 1) Progesterona Oral Micro…" at bounding box center [427, 176] width 259 height 87
paste trix-editor "<strong>MANIPULADO</strong>"
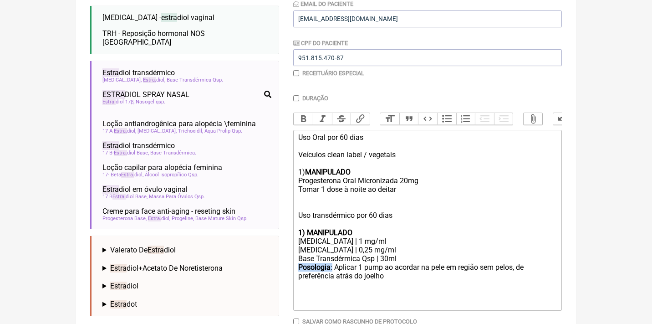
drag, startPoint x: 335, startPoint y: 260, endPoint x: 276, endPoint y: 258, distance: 59.3
click at [276, 258] on form "Buscar estar Protocolos Formulas Medicamentos Industrializados Suplementos / Co…" at bounding box center [326, 141] width 472 height 438
copy div "Posologia :"
click at [298, 185] on div "Uso Oral por 60 dias Veículos clean label / vegetais 1) MANIPULADO Progesterona…" at bounding box center [427, 180] width 259 height 95
paste trix-editor "<strong>Posologia</strong>:"
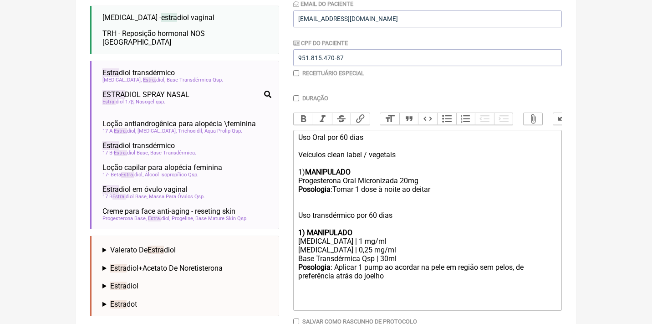
type trix-editor "<div>Uso Oral por 60 dias<br><br>Veículos clean label / vegetais<br><br>1) <str…"
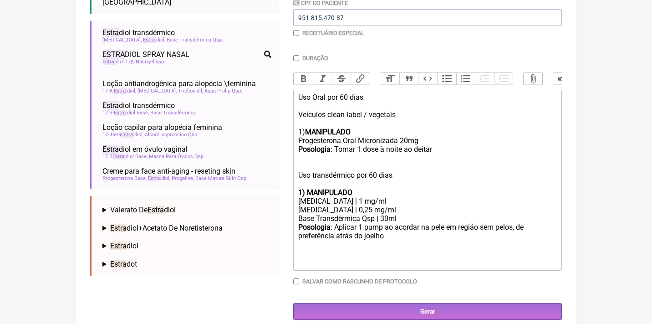
scroll to position [228, 0]
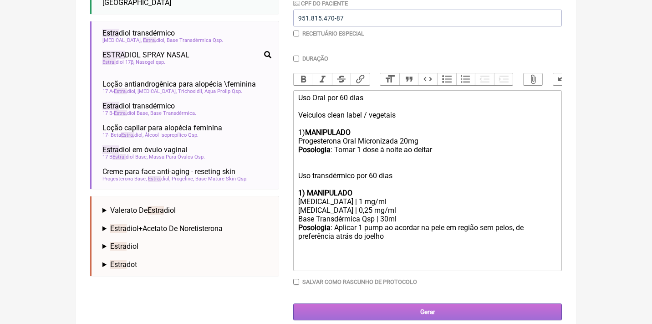
click at [428, 303] on input "Gerar" at bounding box center [427, 311] width 269 height 17
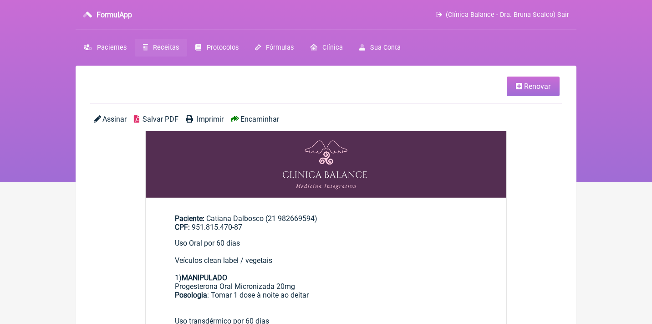
click at [429, 300] on div "Uso Oral por 60 dias Veículos clean label / vegetais 1) MANIPULADO Progesterona…" at bounding box center [326, 286] width 302 height 95
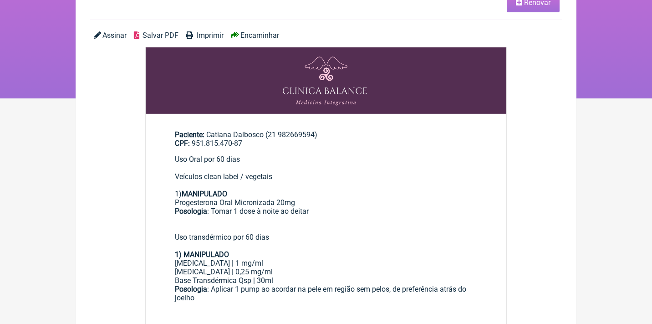
scroll to position [82, 0]
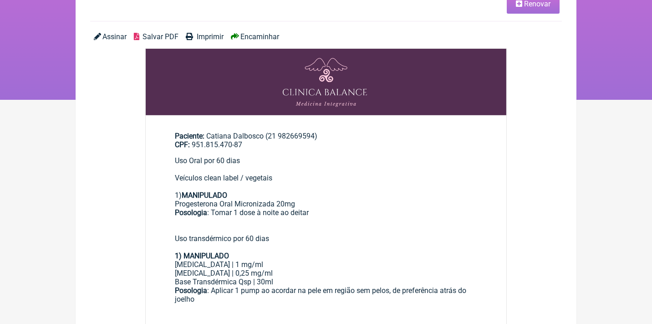
click at [106, 38] on span "Assinar" at bounding box center [114, 36] width 24 height 9
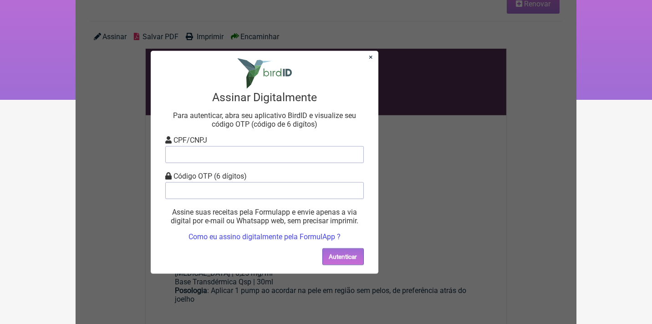
click at [203, 138] on span "CPF/CNPJ" at bounding box center [190, 139] width 34 height 9
click at [203, 148] on input "tel" at bounding box center [264, 154] width 199 height 17
type input "12805451783"
click at [224, 189] on input "tel" at bounding box center [264, 190] width 199 height 17
type input "804235"
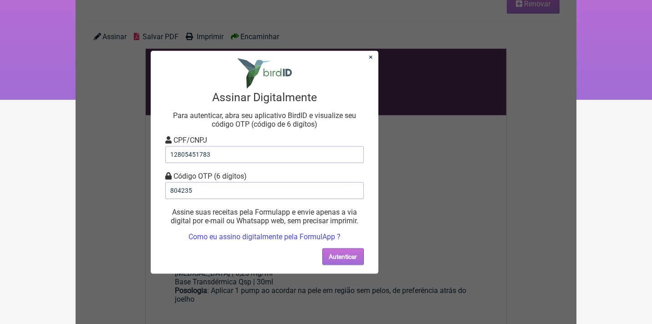
click at [358, 256] on button "Autenticar" at bounding box center [342, 256] width 41 height 17
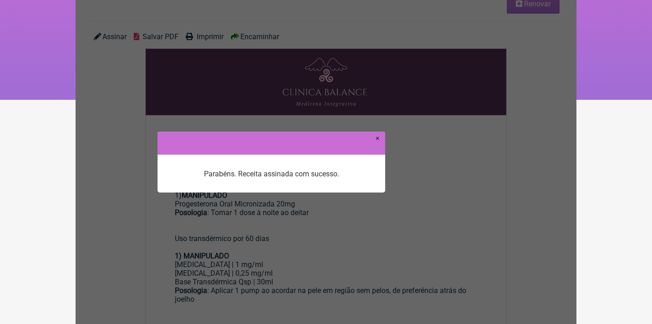
click at [378, 140] on link "×" at bounding box center [378, 137] width 4 height 9
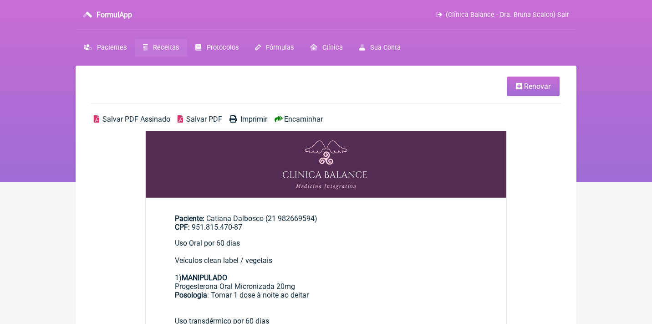
scroll to position [82, 0]
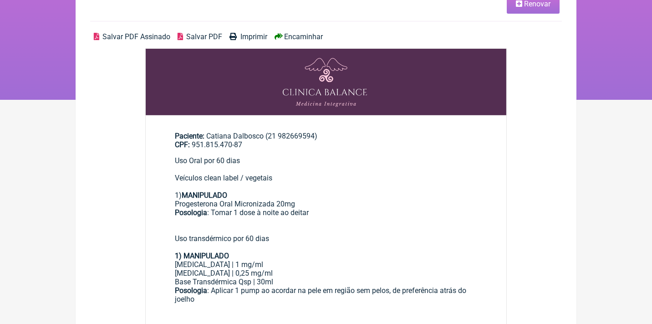
click at [300, 42] on div "Salvar PDF Assinado Salvar PDF Imprimir Encaminhar" at bounding box center [326, 40] width 472 height 16
click at [296, 38] on span "Encaminhar" at bounding box center [303, 36] width 39 height 9
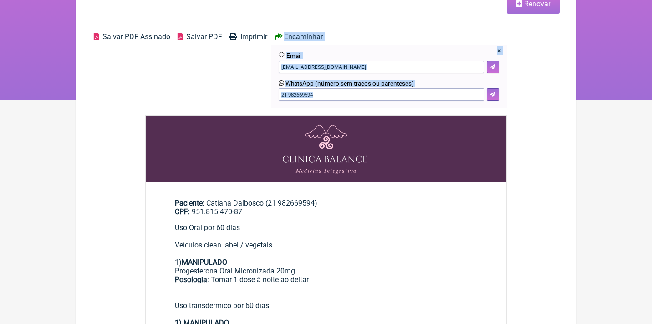
click at [494, 99] on div "× Email [EMAIL_ADDRESS][DOMAIN_NAME] WhatsApp (número sem traços ou parenteses)…" at bounding box center [389, 76] width 236 height 63
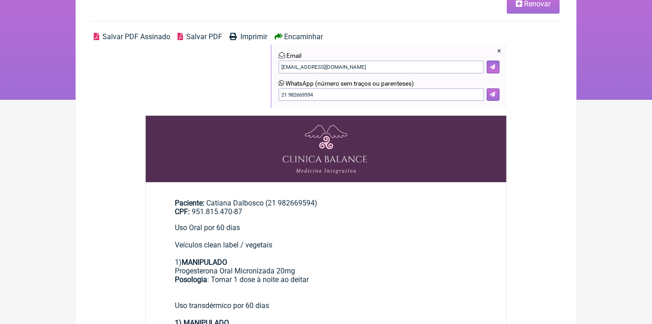
click at [494, 93] on icon at bounding box center [492, 94] width 5 height 5
click at [291, 92] on input "21 982669594" at bounding box center [381, 94] width 205 height 13
click at [292, 93] on input "21 982669594" at bounding box center [381, 94] width 205 height 13
type input "21982669594"
click at [494, 94] on icon at bounding box center [492, 94] width 5 height 5
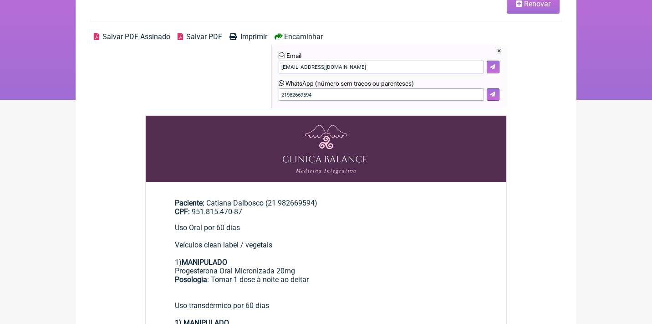
click at [528, 12] on link "Renovar" at bounding box center [533, 4] width 53 height 20
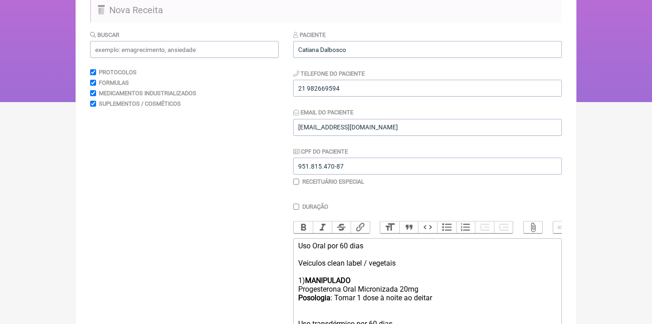
scroll to position [81, 0]
click at [297, 182] on input "checkbox" at bounding box center [296, 181] width 6 height 6
checkbox input "true"
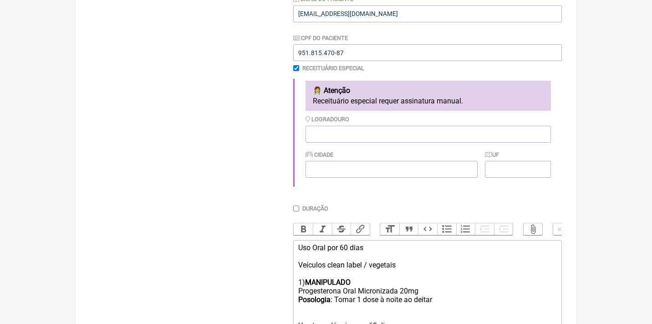
scroll to position [195, 0]
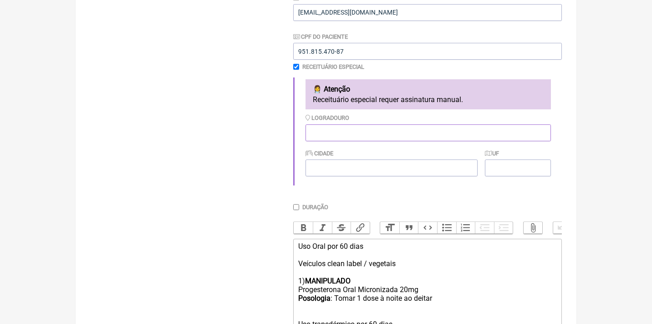
paste input "Endereço: [STREET_ADDRESS][PERSON_NAME]"
type input "Endereço: [STREET_ADDRESS][PERSON_NAME]"
click at [331, 167] on input "Bento zgonçalves" at bounding box center [392, 167] width 172 height 17
type input "[PERSON_NAME]"
type input "RS"
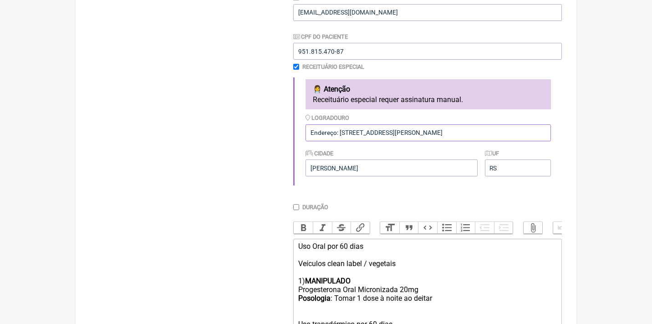
drag, startPoint x: 544, startPoint y: 129, endPoint x: 473, endPoint y: 127, distance: 71.1
click at [473, 127] on input "Endereço: [STREET_ADDRESS][PERSON_NAME]" at bounding box center [428, 132] width 245 height 17
click at [485, 130] on input "Endereço: [STREET_ADDRESS][PERSON_NAME]" at bounding box center [428, 132] width 245 height 17
drag, startPoint x: 535, startPoint y: 131, endPoint x: 472, endPoint y: 132, distance: 63.3
click at [472, 132] on input "Endereço: [STREET_ADDRESS][PERSON_NAME]" at bounding box center [428, 132] width 245 height 17
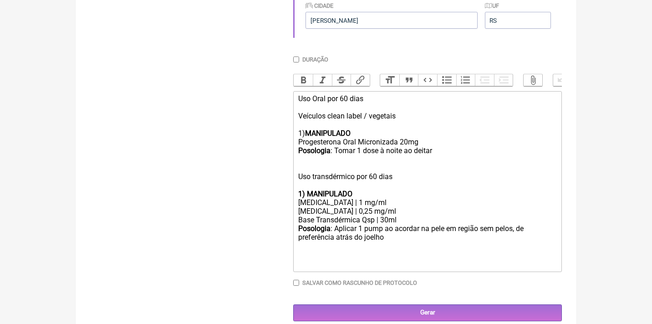
scroll to position [342, 0]
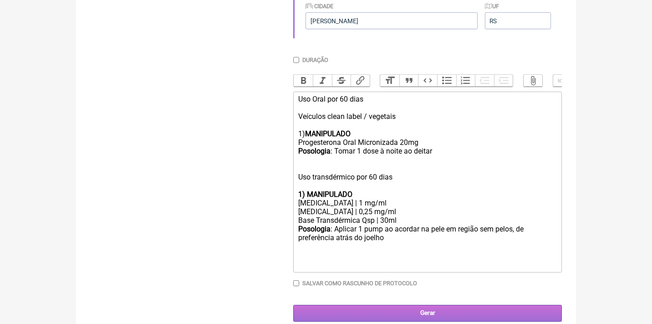
type input "Endereço: [STREET_ADDRESS]"
click at [395, 305] on input "Gerar" at bounding box center [427, 313] width 269 height 17
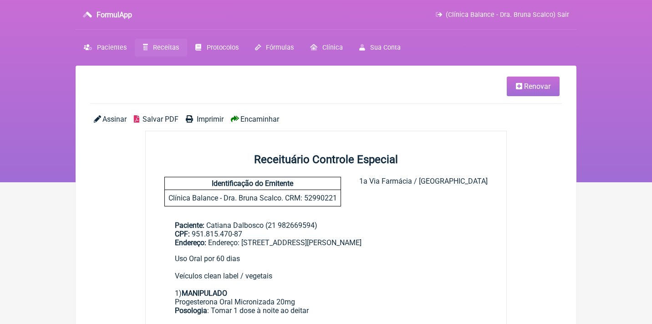
click at [117, 122] on span "Assinar" at bounding box center [114, 119] width 24 height 9
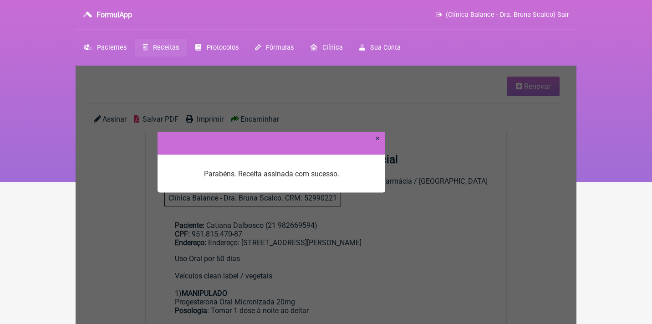
click at [380, 138] on div at bounding box center [272, 143] width 228 height 23
click at [377, 138] on link "×" at bounding box center [378, 137] width 4 height 9
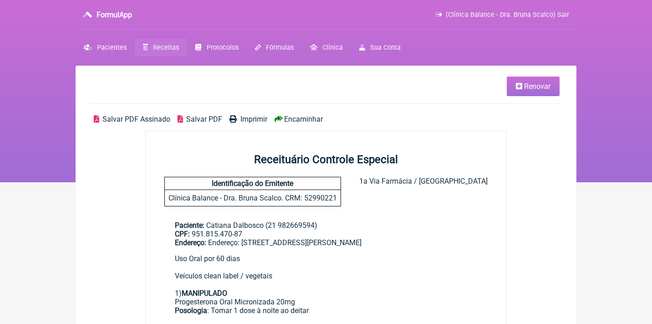
click at [293, 119] on span "Encaminhar" at bounding box center [303, 119] width 39 height 9
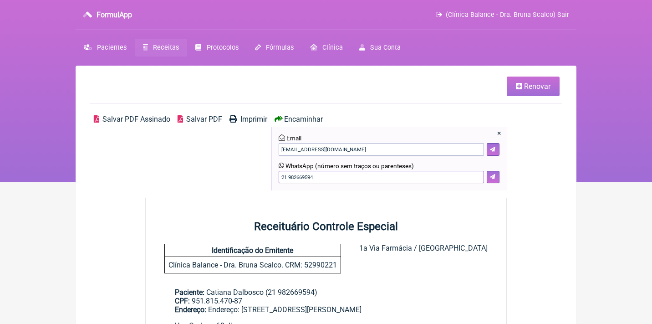
click at [290, 175] on input "21 982669594" at bounding box center [381, 177] width 205 height 13
type input "21982669594"
click at [494, 175] on icon at bounding box center [492, 176] width 5 height 5
click at [522, 85] on link "Renovar" at bounding box center [533, 86] width 53 height 20
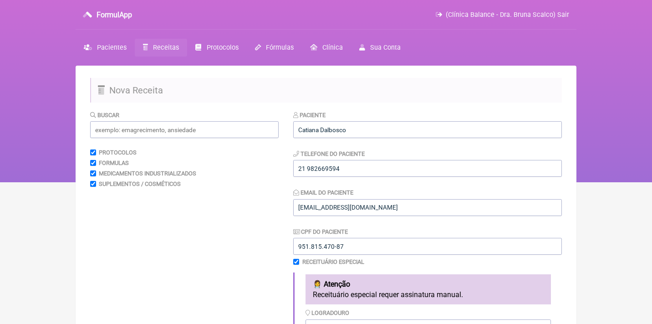
click at [298, 260] on input "checkbox" at bounding box center [296, 262] width 6 height 6
checkbox input "false"
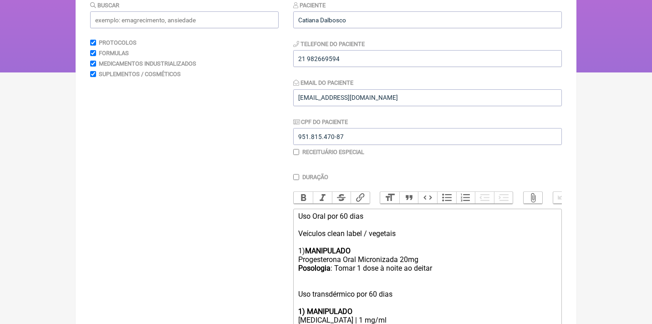
scroll to position [134, 0]
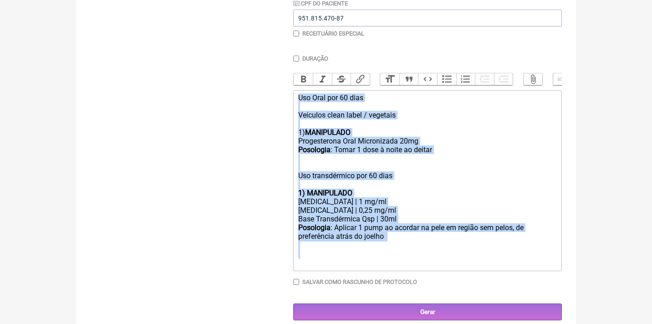
drag, startPoint x: 296, startPoint y: 192, endPoint x: 365, endPoint y: 361, distance: 182.8
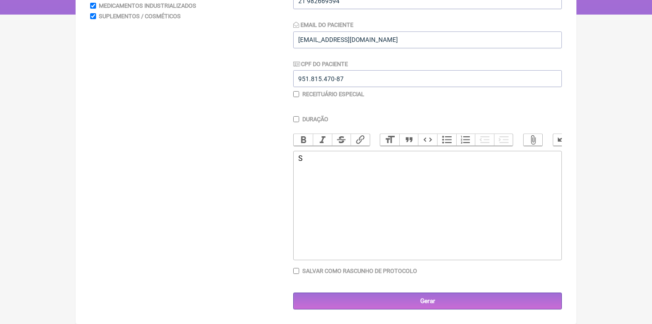
scroll to position [167, 0]
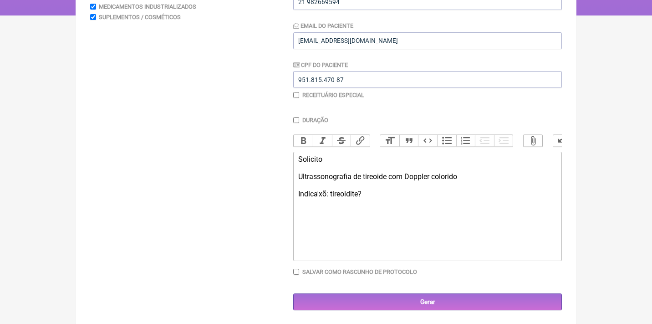
click at [325, 189] on div "Solicito Ultrassonografia de tireoide com Doppler colorido Indica'xõ: tireoidit…" at bounding box center [427, 176] width 259 height 43
type trix-editor "<div>Solicito<br><br>Ultrassonografia de tireoide com Doppler colorido&nbsp;<br…"
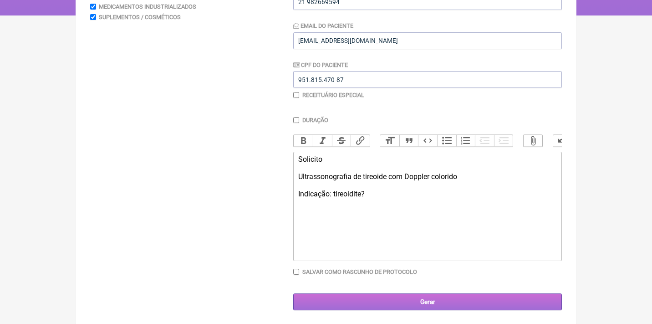
click at [435, 298] on input "Gerar" at bounding box center [427, 301] width 269 height 17
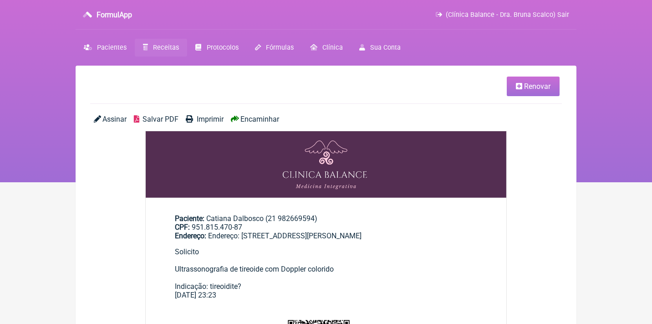
click at [105, 122] on span "Assinar" at bounding box center [114, 119] width 24 height 9
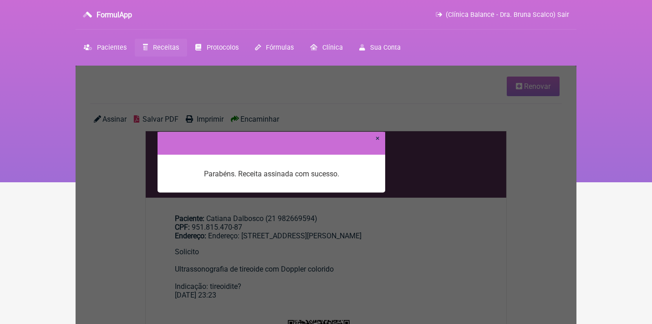
click at [379, 138] on link "×" at bounding box center [378, 137] width 4 height 9
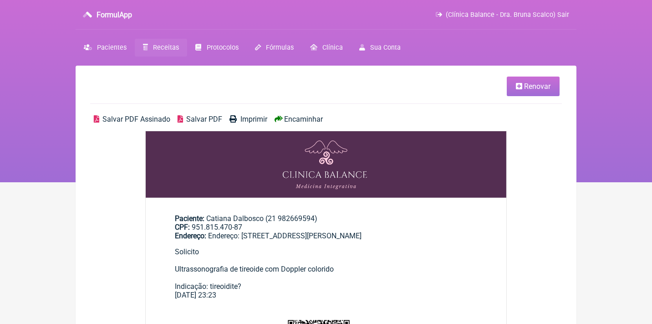
click at [119, 123] on div "Salvar PDF Assinado Salvar PDF Imprimir Encaminhar" at bounding box center [326, 123] width 472 height 16
click at [117, 120] on span "Salvar PDF Assinado" at bounding box center [136, 119] width 68 height 9
click at [311, 123] on div "Salvar PDF Assinado Salvar PDF Imprimir Encaminhar" at bounding box center [326, 123] width 472 height 16
click at [301, 119] on span "Encaminhar" at bounding box center [303, 119] width 39 height 9
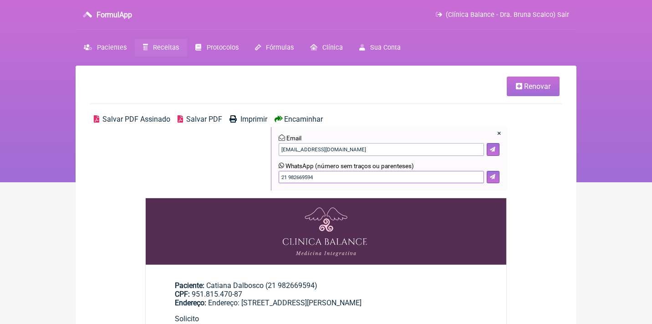
click at [286, 174] on input "21 982669594" at bounding box center [381, 177] width 205 height 13
type input "21982669594"
click at [493, 174] on icon at bounding box center [492, 176] width 5 height 5
click at [525, 90] on link "Renovar" at bounding box center [533, 86] width 53 height 20
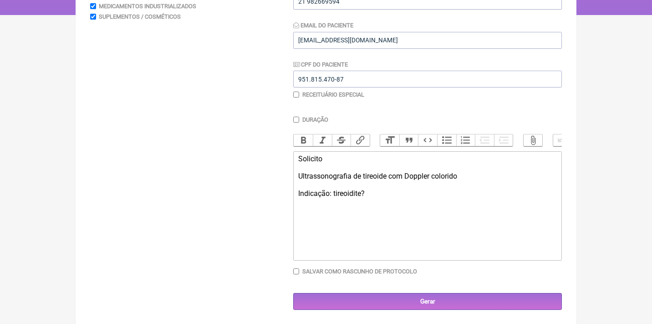
scroll to position [167, 0]
click at [391, 193] on div "Solicito Ultrassonografia de tireoide com Doppler colorido Indicação: tireoidit…" at bounding box center [427, 176] width 259 height 43
drag, startPoint x: 464, startPoint y: 178, endPoint x: 285, endPoint y: 170, distance: 178.2
click at [286, 172] on form "Buscar Protocolos Formulas Medicamentos Industrializados Suplementos / Cosmétic…" at bounding box center [326, 127] width 472 height 367
click at [352, 193] on div "Solicito Densitometria óssea Indicação: tireoidite?" at bounding box center [427, 176] width 259 height 43
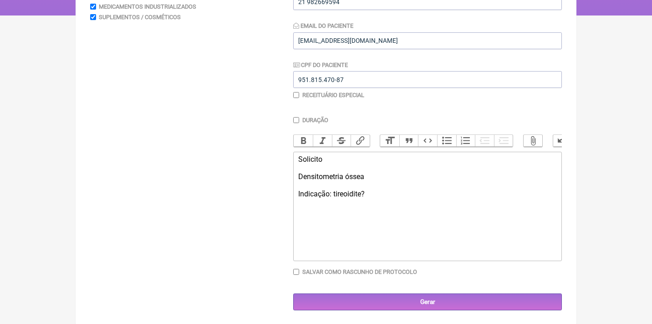
click at [352, 193] on div "Solicito Densitometria óssea Indicação: tireoidite?" at bounding box center [427, 176] width 259 height 43
click at [386, 185] on div "Solicito Densitometria óssea Indicação: menopausa?" at bounding box center [427, 176] width 259 height 43
click at [396, 190] on div "Solicito Densitometria óssea Indicação: menopausa?" at bounding box center [427, 176] width 259 height 43
type trix-editor "<div>Solicito<br><br>Densitometria óssea&nbsp;<br><br>Indicação: menopausa</div>"
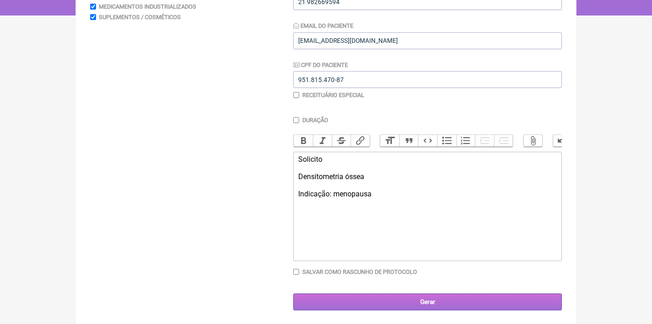
click at [434, 301] on input "Gerar" at bounding box center [427, 301] width 269 height 17
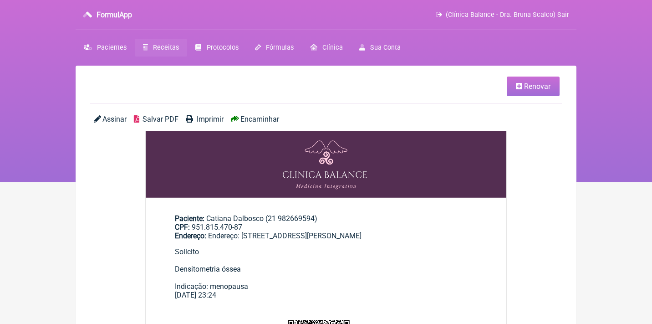
click at [122, 116] on span "Assinar" at bounding box center [114, 119] width 24 height 9
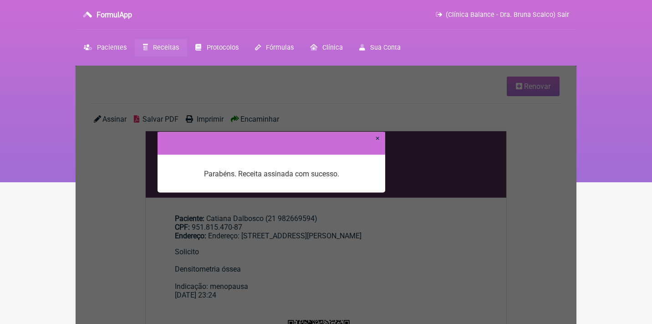
click at [379, 138] on link "×" at bounding box center [378, 137] width 4 height 9
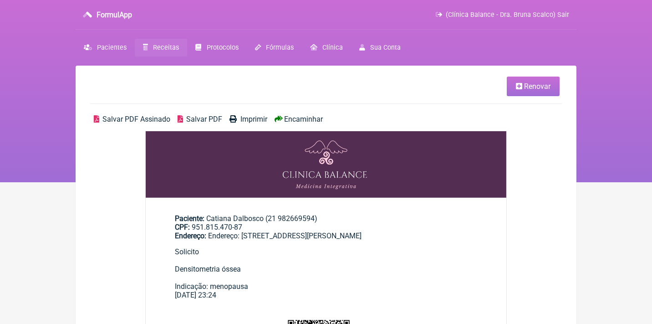
click at [124, 119] on span "Salvar PDF Assinado" at bounding box center [136, 119] width 68 height 9
click at [304, 118] on span "Encaminhar" at bounding box center [303, 119] width 39 height 9
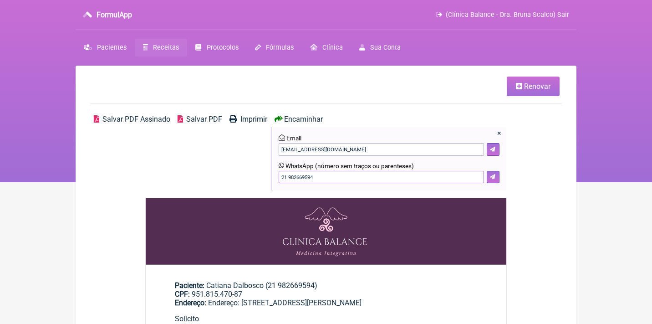
click at [290, 176] on input "21 982669594" at bounding box center [381, 177] width 205 height 13
type input "21982669594"
click at [491, 175] on icon at bounding box center [492, 176] width 5 height 5
click at [160, 52] on link "Receitas" at bounding box center [161, 48] width 52 height 18
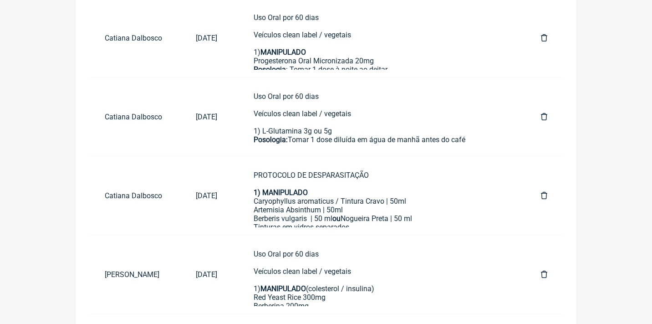
scroll to position [461, 0]
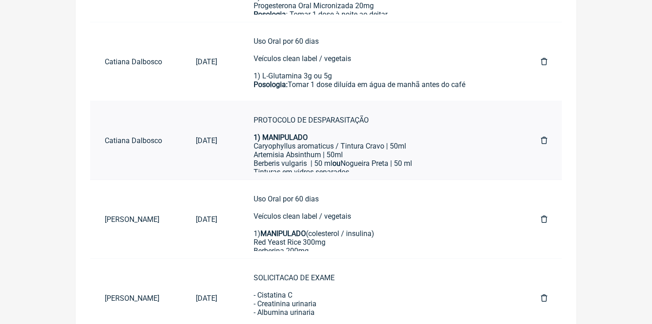
click at [363, 126] on div "PROTOCOLO DE DESPARASITAÇÃO" at bounding box center [379, 124] width 251 height 17
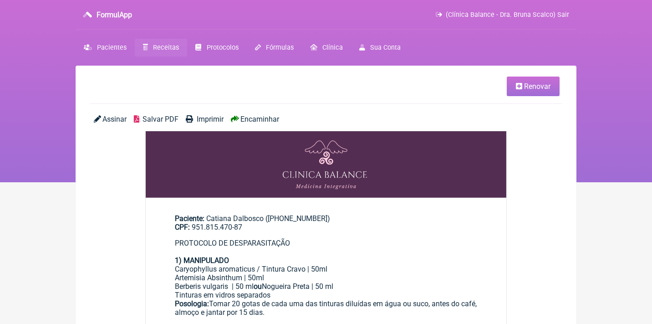
click at [163, 50] on span "Receitas" at bounding box center [166, 48] width 26 height 8
